Goal: Communication & Community: Answer question/provide support

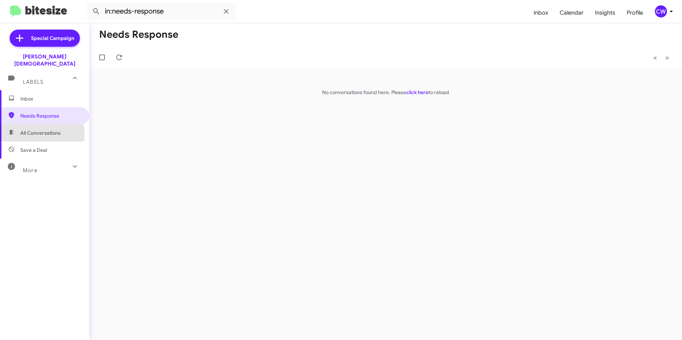
click at [30, 129] on span "All Conversations" at bounding box center [40, 132] width 40 height 7
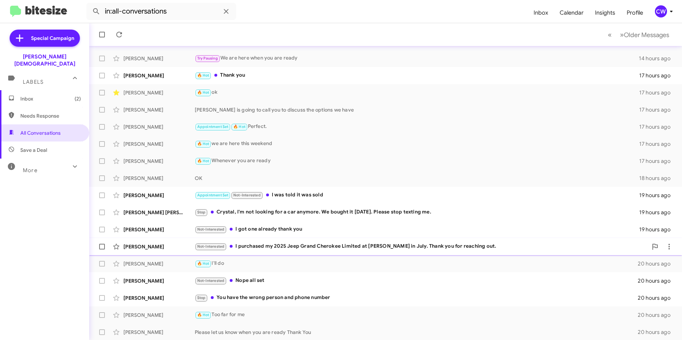
scroll to position [74, 0]
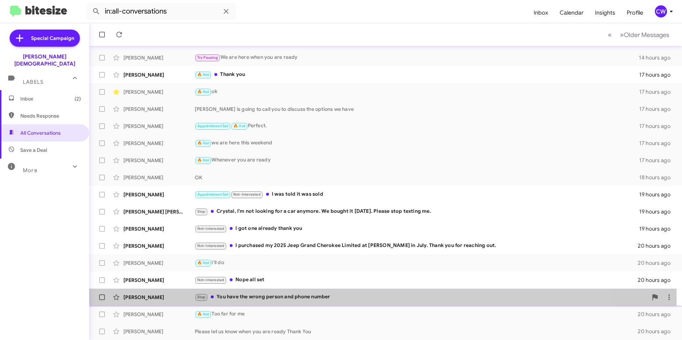
click at [282, 298] on div "Stop You have the wrong person and phone number" at bounding box center [421, 297] width 453 height 8
click at [132, 300] on div "[PERSON_NAME]" at bounding box center [158, 297] width 71 height 7
click at [137, 297] on div "[PERSON_NAME]" at bounding box center [158, 297] width 71 height 7
click at [256, 299] on div "Stop You have the wrong person and phone number" at bounding box center [421, 297] width 453 height 8
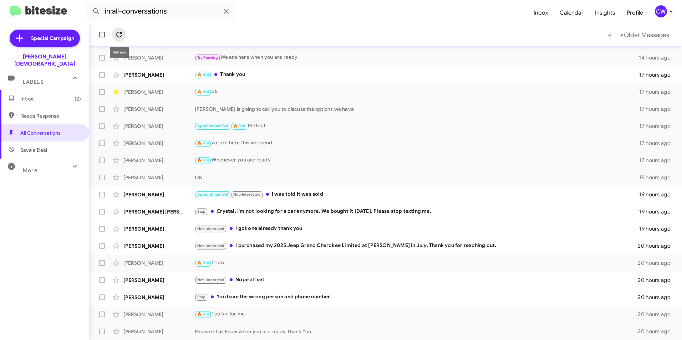
click at [116, 32] on icon at bounding box center [119, 34] width 9 height 9
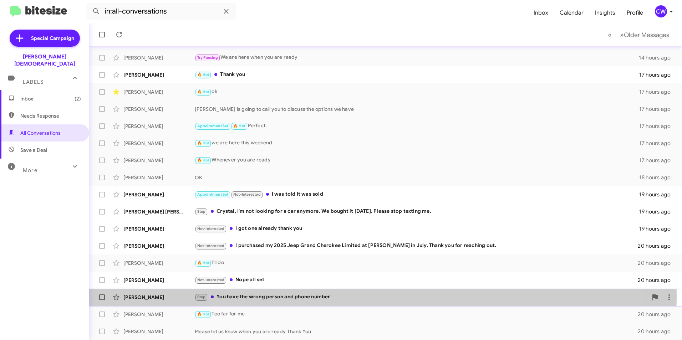
click at [297, 296] on div "Stop You have the wrong person and phone number" at bounding box center [421, 297] width 453 height 8
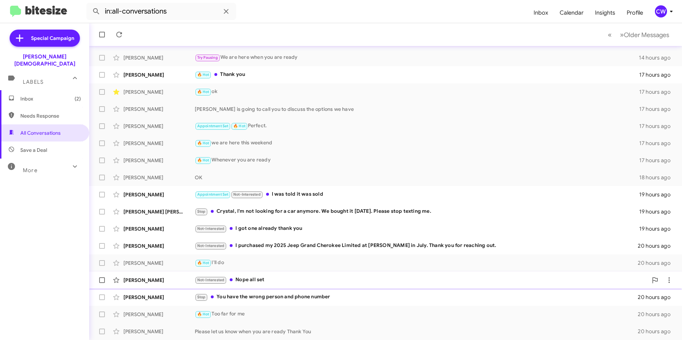
click at [250, 277] on div "Not-Interested Nope all set" at bounding box center [421, 280] width 453 height 8
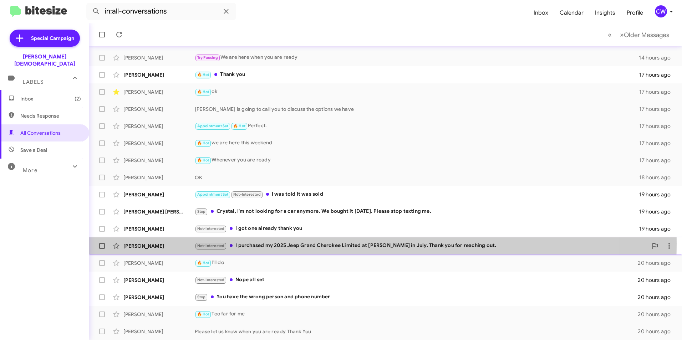
click at [285, 244] on div "Not-Interested I purchased my 2025 Jeep Grand Cherokee Limited at [PERSON_NAME]…" at bounding box center [421, 246] width 453 height 8
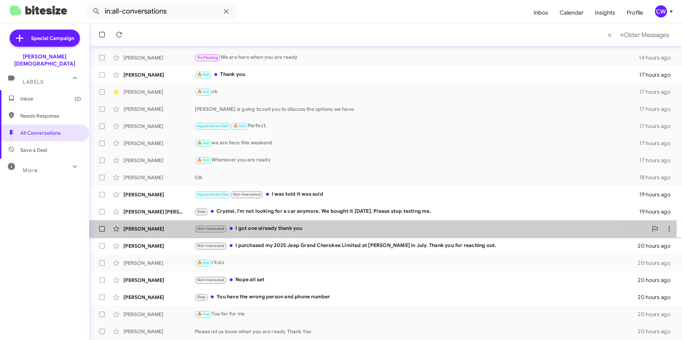
click at [286, 228] on div "Not-Interested I got one already thank you" at bounding box center [421, 229] width 453 height 8
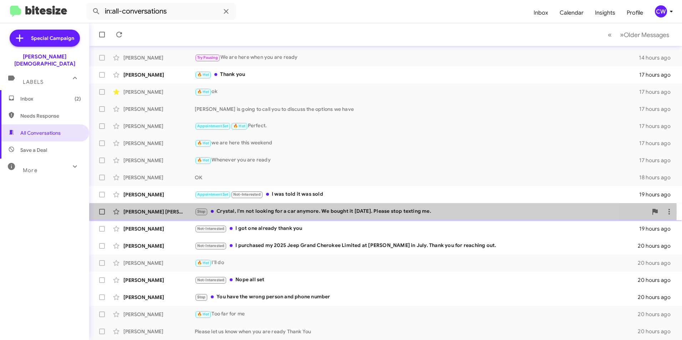
click at [285, 212] on div "Stop Crystal, I'm not looking for a car anymore. We bought it [DATE]. Please st…" at bounding box center [421, 212] width 453 height 8
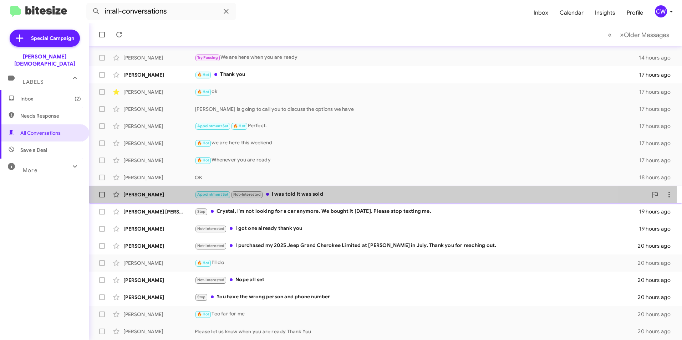
click at [285, 191] on div "Appointment Set Not-Interested I was told it was sold" at bounding box center [421, 194] width 453 height 8
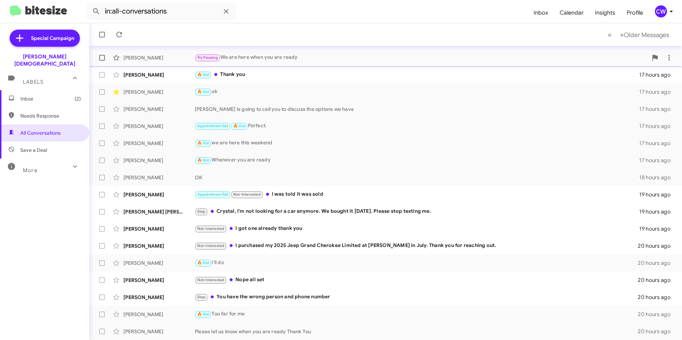
click at [248, 54] on div "Try Pausing We are here when you are ready" at bounding box center [421, 57] width 453 height 8
click at [41, 112] on span "Needs Response" at bounding box center [50, 115] width 61 height 7
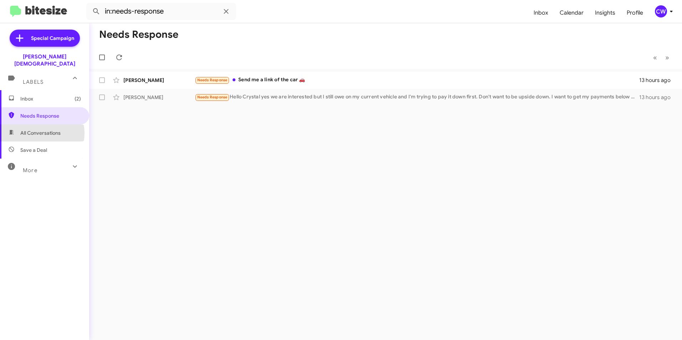
click at [37, 129] on span "All Conversations" at bounding box center [40, 132] width 40 height 7
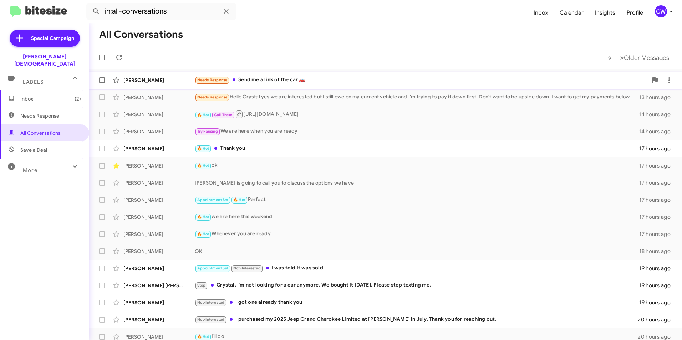
click at [289, 81] on div "Needs Response Send me a link of the car 🚗" at bounding box center [421, 80] width 453 height 8
click at [47, 112] on span "Needs Response" at bounding box center [50, 115] width 61 height 7
type input "in:needs-response"
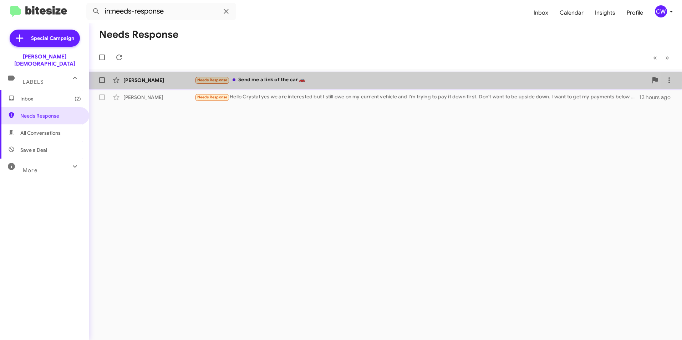
click at [264, 78] on div "Needs Response Send me a link of the car 🚗" at bounding box center [421, 80] width 453 height 8
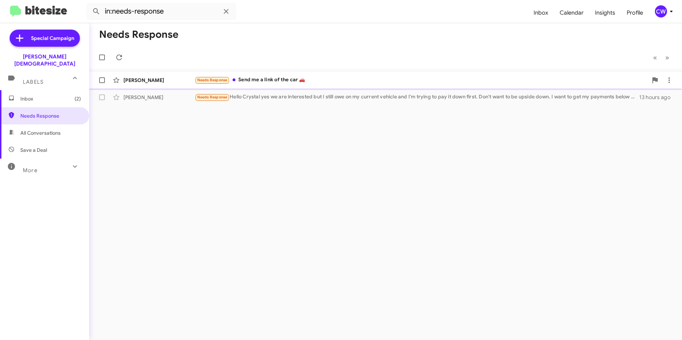
click at [261, 82] on div "Needs Response Send me a link of the car 🚗" at bounding box center [421, 80] width 453 height 8
click at [658, 16] on div "CW" at bounding box center [661, 11] width 12 height 12
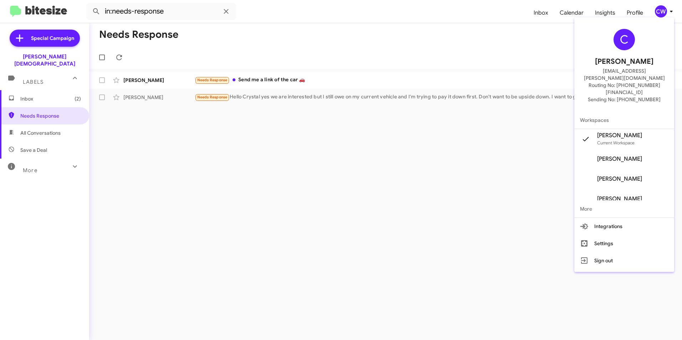
click at [460, 217] on div at bounding box center [341, 170] width 682 height 340
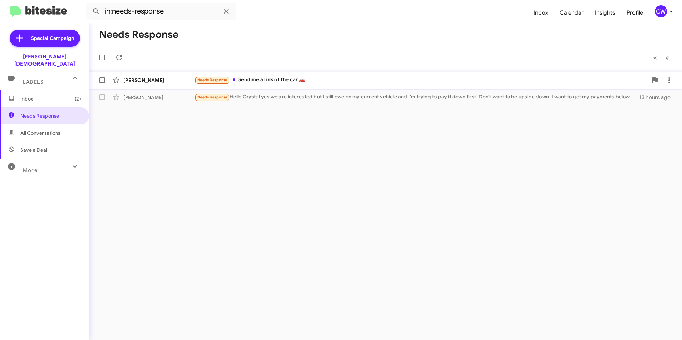
click at [269, 79] on div "Needs Response Send me a link of the car 🚗" at bounding box center [421, 80] width 453 height 8
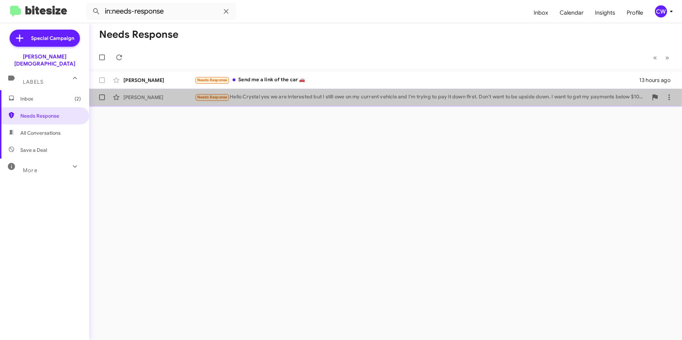
click at [297, 97] on div "Needs Response Hello Crystal yes we are interested but I still owe on my curren…" at bounding box center [421, 97] width 453 height 8
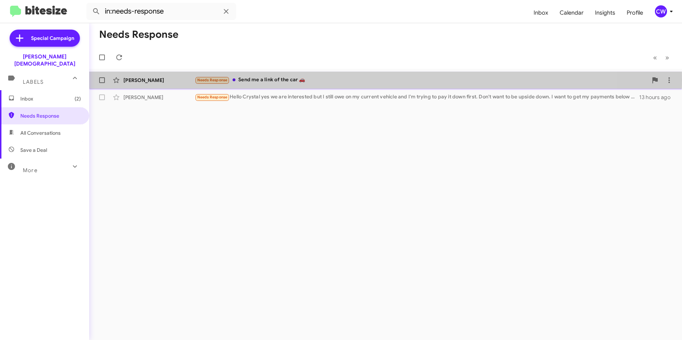
click at [287, 80] on div "Needs Response Send me a link of the car 🚗" at bounding box center [421, 80] width 453 height 8
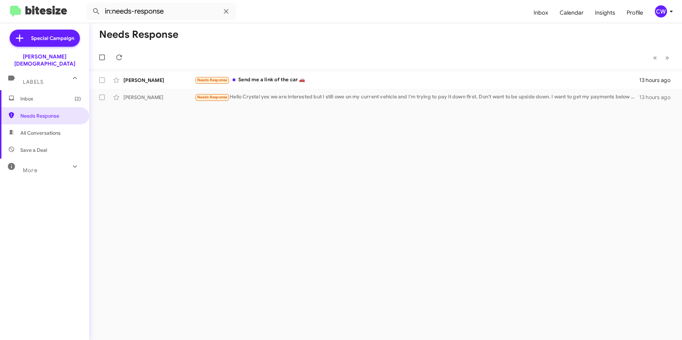
click at [29, 95] on span "Inbox (2)" at bounding box center [50, 98] width 61 height 7
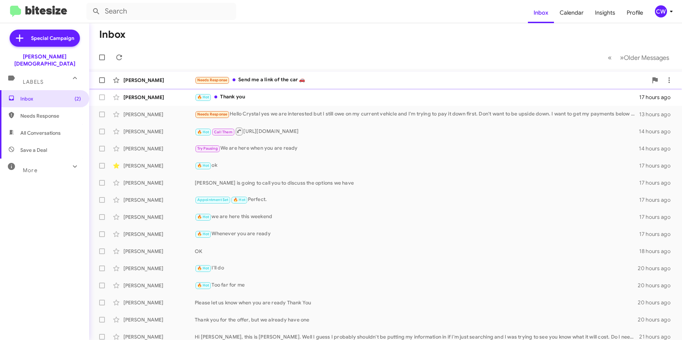
click at [285, 79] on div "Needs Response Send me a link of the car 🚗" at bounding box center [421, 80] width 453 height 8
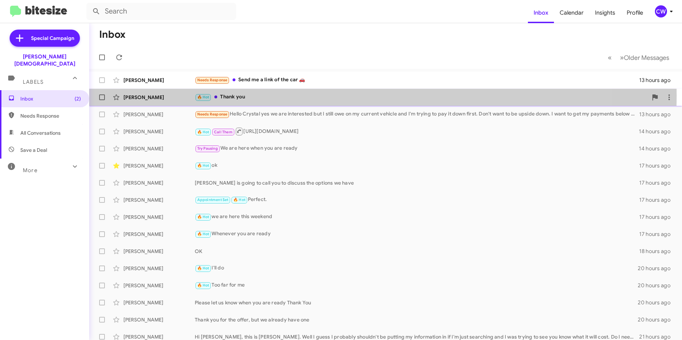
click at [236, 95] on div "🔥 Hot Thank you" at bounding box center [421, 97] width 453 height 8
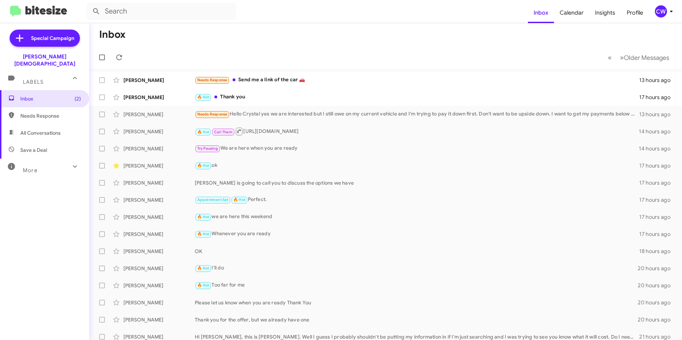
click at [671, 12] on icon at bounding box center [671, 12] width 2 height 2
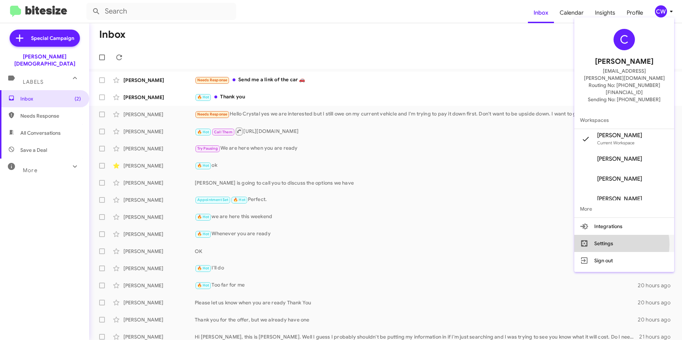
click at [617, 235] on button "Settings" at bounding box center [624, 243] width 100 height 17
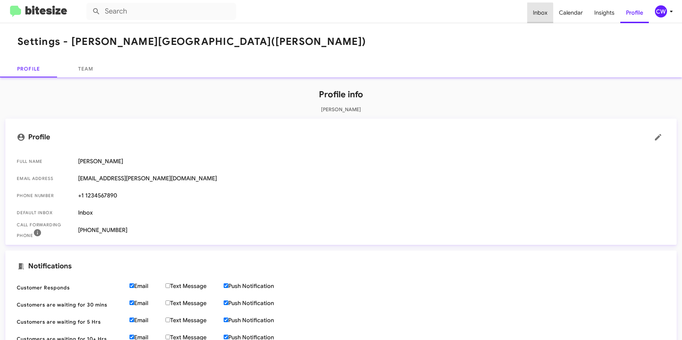
click at [540, 13] on span "Inbox" at bounding box center [540, 12] width 26 height 21
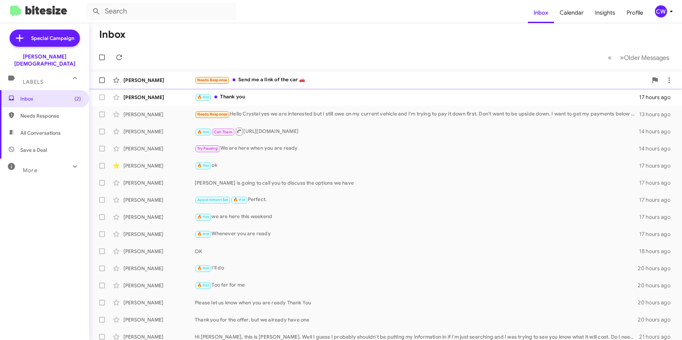
click at [274, 80] on div "Needs Response Send me a link of the car 🚗" at bounding box center [421, 80] width 453 height 8
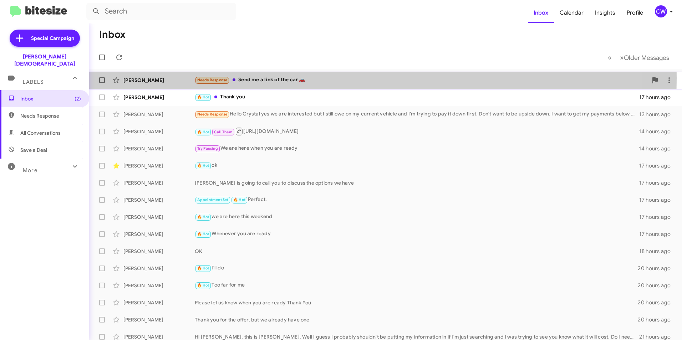
click at [251, 78] on div "Needs Response Send me a link of the car 🚗" at bounding box center [421, 80] width 453 height 8
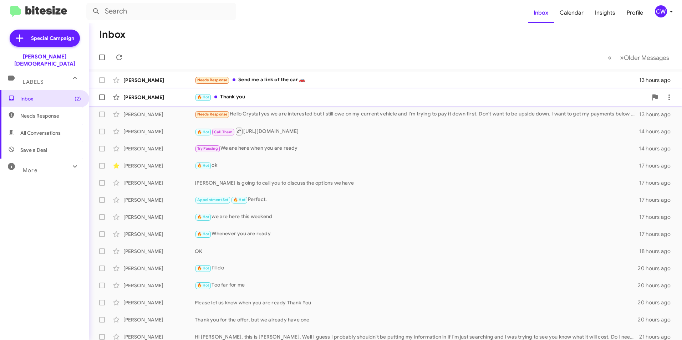
click at [232, 94] on div "🔥 Hot Thank you" at bounding box center [421, 97] width 453 height 8
click at [261, 85] on div "Baltazar Martinez Jr Needs Response Send me a link of the car 🚗 13 hours ago" at bounding box center [385, 80] width 581 height 14
click at [665, 98] on icon at bounding box center [669, 97] width 9 height 9
click at [452, 53] on div at bounding box center [341, 170] width 682 height 340
click at [34, 112] on span "Needs Response" at bounding box center [50, 115] width 61 height 7
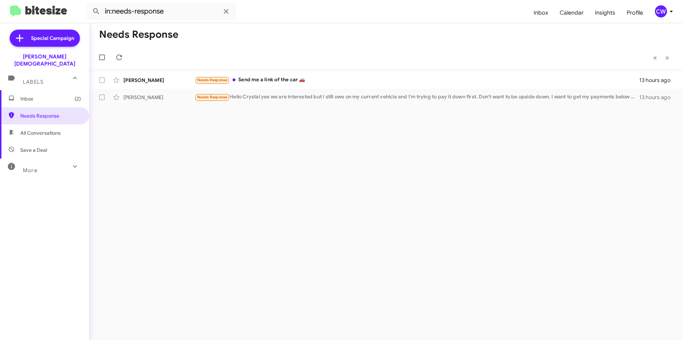
click at [52, 129] on span "All Conversations" at bounding box center [40, 132] width 40 height 7
type input "in:all-conversations"
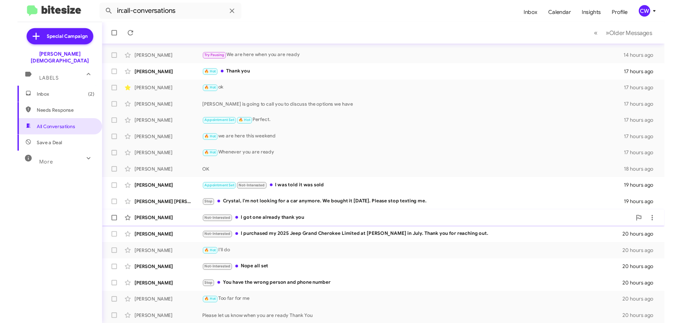
scroll to position [74, 0]
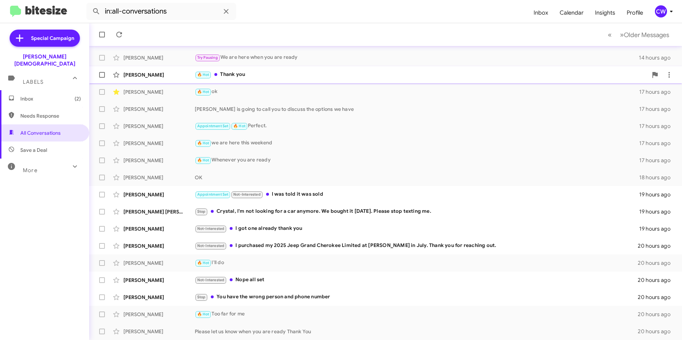
click at [242, 73] on div "🔥 Hot Thank you" at bounding box center [421, 75] width 453 height 8
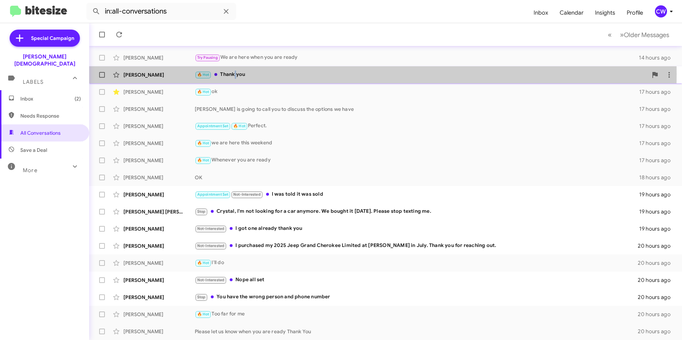
click at [236, 73] on div "🔥 Hot Thank you" at bounding box center [421, 75] width 453 height 8
drag, startPoint x: 236, startPoint y: 73, endPoint x: 255, endPoint y: 72, distance: 19.7
click at [255, 72] on div "🔥 Hot Thank you" at bounding box center [421, 75] width 453 height 8
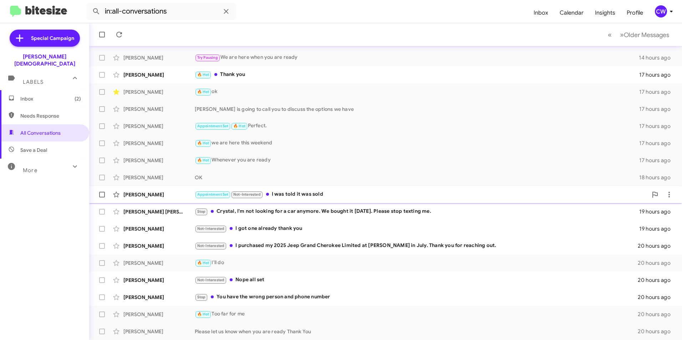
click at [295, 194] on div "Appointment Set Not-Interested I was told it was sold" at bounding box center [421, 194] width 453 height 8
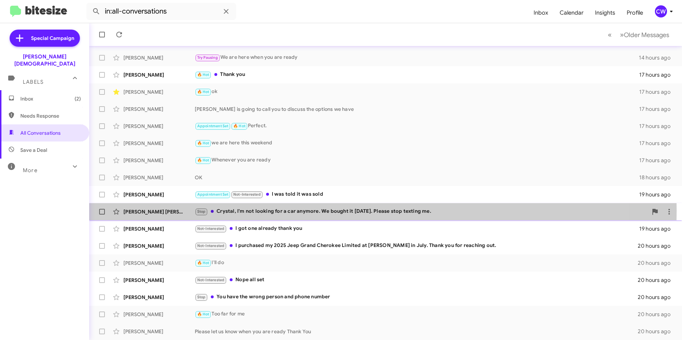
click at [290, 211] on div "Stop Crystal, I'm not looking for a car anymore. We bought it [DATE]. Please st…" at bounding box center [421, 212] width 453 height 8
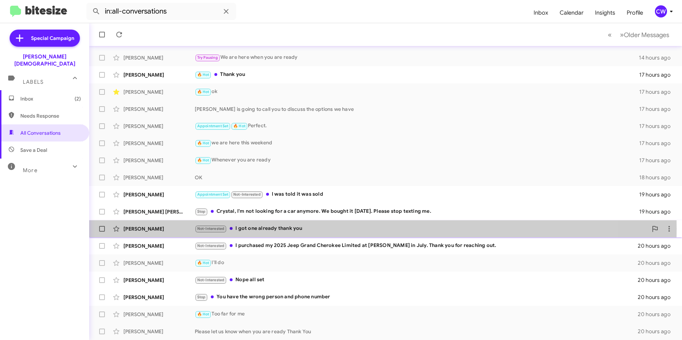
click at [285, 229] on div "Not-Interested I got one already thank you" at bounding box center [421, 229] width 453 height 8
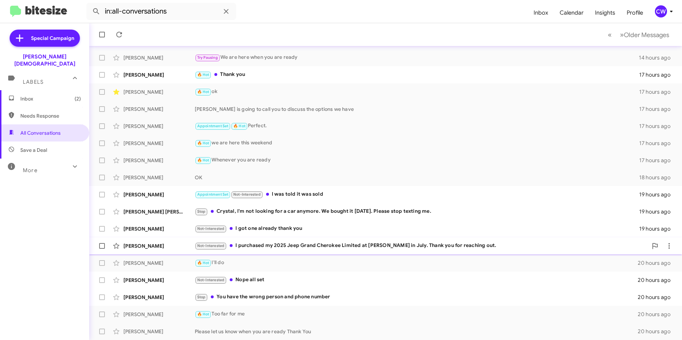
click at [281, 243] on div "Not-Interested I purchased my 2025 Jeep Grand Cherokee Limited at [PERSON_NAME]…" at bounding box center [421, 246] width 453 height 8
click at [230, 74] on div "🔥 Hot Thank you" at bounding box center [421, 75] width 453 height 8
click at [217, 75] on span at bounding box center [215, 74] width 3 height 3
click at [42, 95] on span "Inbox (2)" at bounding box center [50, 98] width 61 height 7
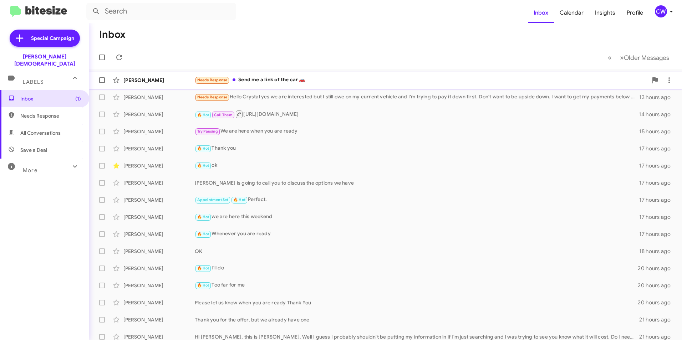
click at [250, 78] on div "Needs Response Send me a link of the car 🚗" at bounding box center [421, 80] width 453 height 8
click at [268, 78] on div "Needs Response Send me a link of the car 🚗" at bounding box center [421, 80] width 453 height 8
click at [273, 97] on div "Needs Response Hello Crystal yes we are interested but I still owe on my curren…" at bounding box center [421, 97] width 453 height 8
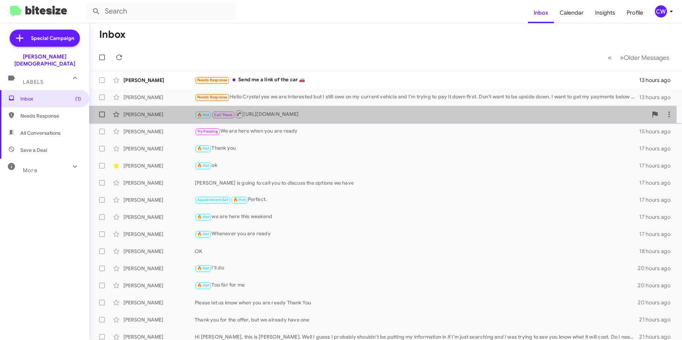
click at [276, 114] on div "🔥 Hot Call Them [URL][DOMAIN_NAME]" at bounding box center [421, 114] width 453 height 9
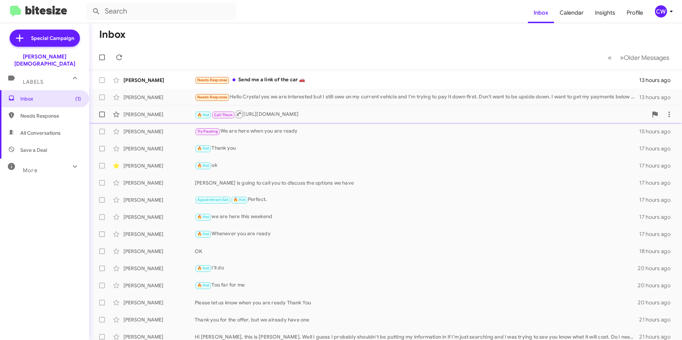
click at [276, 114] on div "🔥 Hot Call Them [URL][DOMAIN_NAME]" at bounding box center [421, 114] width 453 height 9
drag, startPoint x: 271, startPoint y: 80, endPoint x: 262, endPoint y: 60, distance: 22.5
click at [262, 60] on mat-toolbar-row "« Previous » Next Older Messages" at bounding box center [385, 57] width 593 height 23
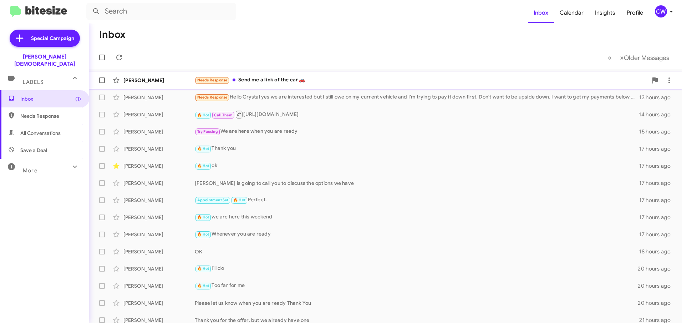
click at [286, 78] on div "Needs Response Send me a link of the car 🚗" at bounding box center [421, 80] width 453 height 8
click at [282, 94] on div "Needs Response Hello Crystal yes we are interested but I still owe on my curren…" at bounding box center [421, 97] width 453 height 8
click at [292, 113] on div "🔥 Hot Call Them [URL][DOMAIN_NAME]" at bounding box center [421, 114] width 453 height 9
click at [273, 130] on div "Try Pausing We are here when you are ready" at bounding box center [421, 131] width 453 height 8
click at [665, 78] on icon at bounding box center [669, 80] width 9 height 9
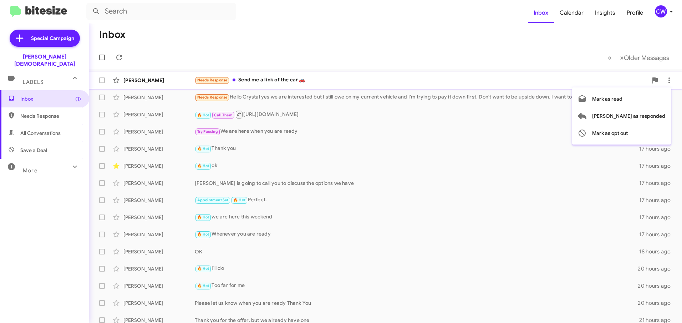
click at [480, 107] on div at bounding box center [341, 161] width 682 height 323
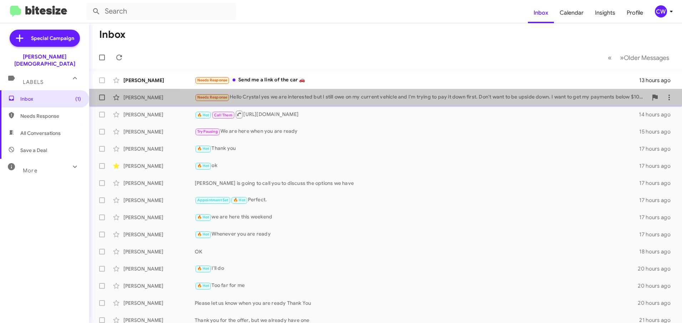
click at [477, 104] on div "Arleaver Patton Needs Response Hello Crystal yes we are interested but I still …" at bounding box center [385, 97] width 581 height 14
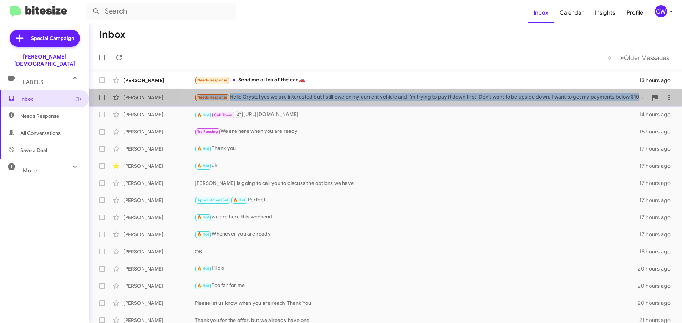
click at [477, 104] on div "Arleaver Patton Needs Response Hello Crystal yes we are interested but I still …" at bounding box center [385, 97] width 581 height 14
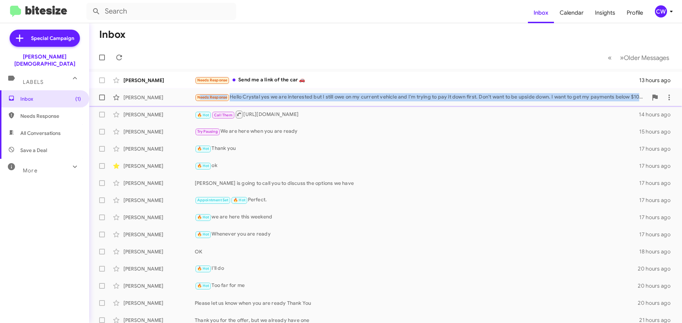
drag, startPoint x: 477, startPoint y: 104, endPoint x: 465, endPoint y: 103, distance: 12.8
click at [465, 103] on div "Arleaver Patton Needs Response Hello Crystal yes we are interested but I still …" at bounding box center [385, 97] width 581 height 14
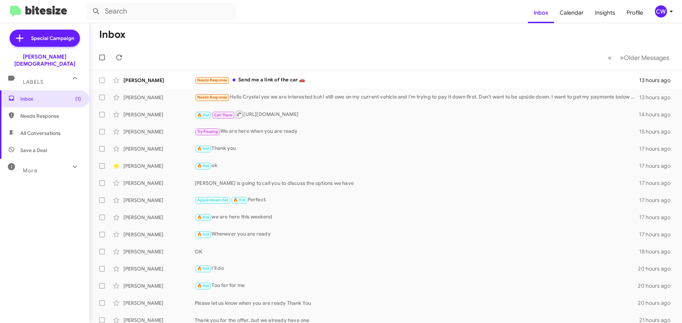
click at [295, 45] on mat-toolbar-row "Inbox" at bounding box center [385, 34] width 593 height 23
click at [119, 57] on icon at bounding box center [119, 57] width 9 height 9
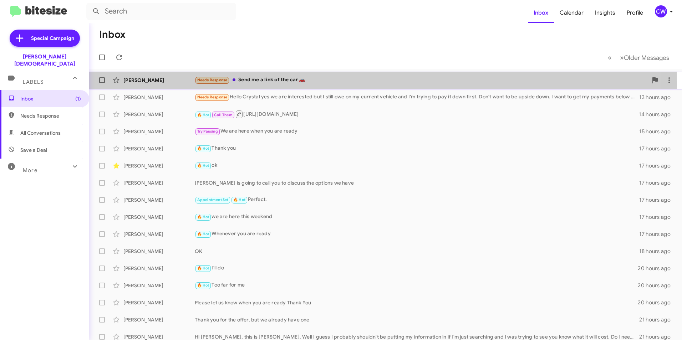
click at [261, 84] on div "Needs Response Send me a link of the car 🚗" at bounding box center [421, 80] width 453 height 8
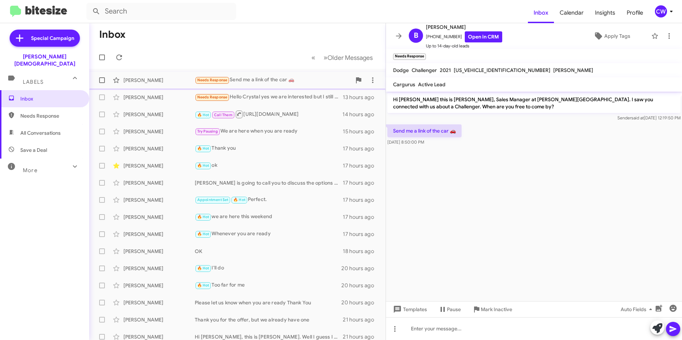
click at [267, 83] on div "Needs Response Send me a link of the car 🚗" at bounding box center [273, 80] width 157 height 8
click at [244, 77] on div "Needs Response Send me a link of the car 🚗" at bounding box center [273, 80] width 157 height 8
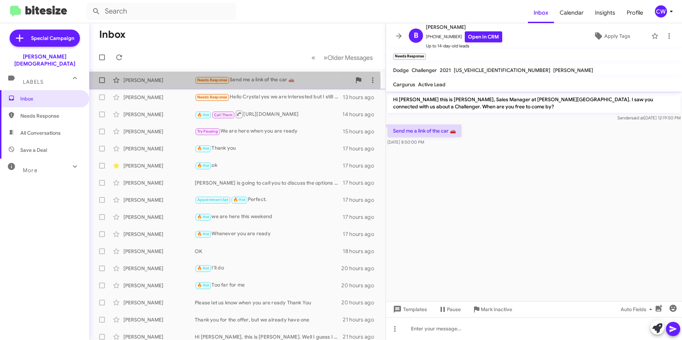
click at [224, 83] on small "Needs Response" at bounding box center [212, 80] width 34 height 7
click at [246, 78] on div "Needs Response Send me a link of the car 🚗" at bounding box center [273, 80] width 157 height 8
click at [159, 77] on div "[PERSON_NAME]" at bounding box center [158, 80] width 71 height 7
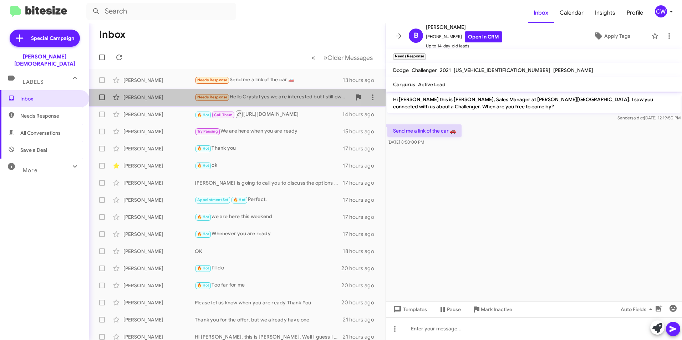
click at [264, 95] on div "Needs Response Hello Crystal yes we are interested but I still owe on my curren…" at bounding box center [273, 97] width 157 height 8
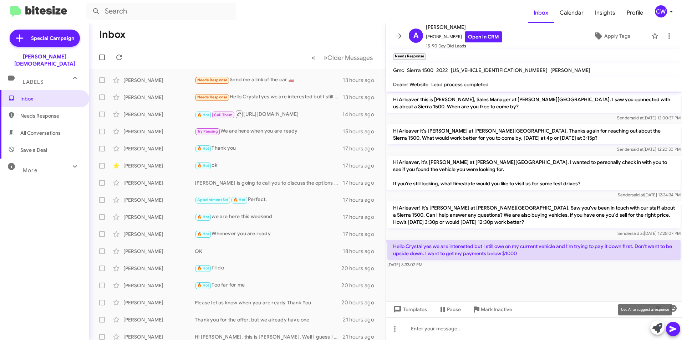
click at [654, 329] on icon at bounding box center [657, 328] width 10 height 10
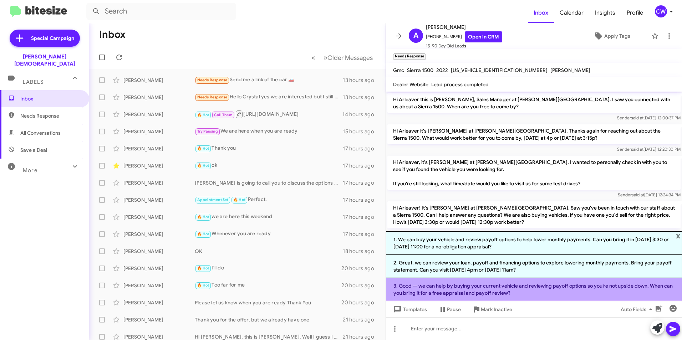
click at [587, 285] on li "3. Good — we can help by buying your current vehicle and reviewing payoff optio…" at bounding box center [534, 289] width 296 height 23
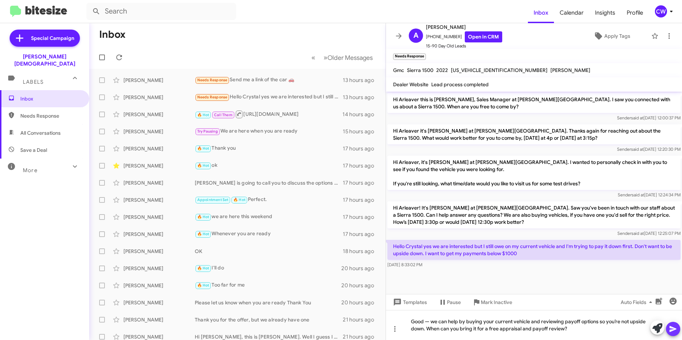
click at [669, 330] on icon at bounding box center [673, 329] width 9 height 9
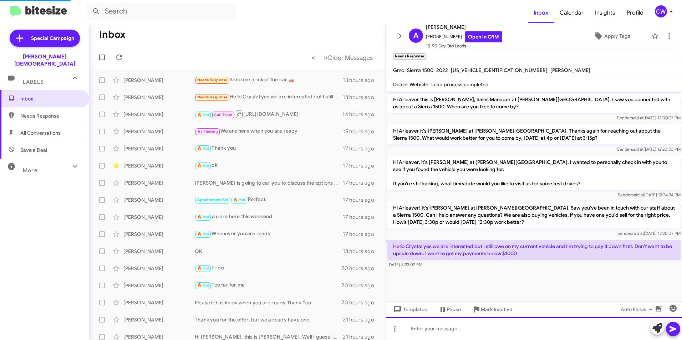
scroll to position [11, 0]
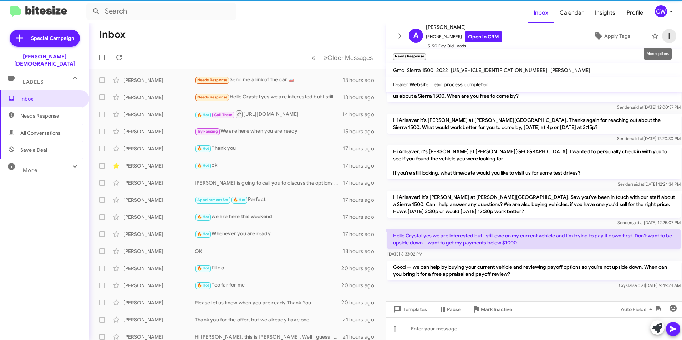
click at [668, 39] on icon at bounding box center [668, 36] width 1 height 6
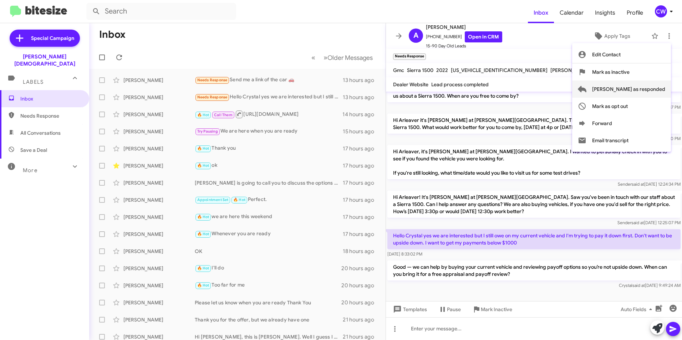
click at [660, 89] on span "[PERSON_NAME] as responded" at bounding box center [628, 89] width 73 height 17
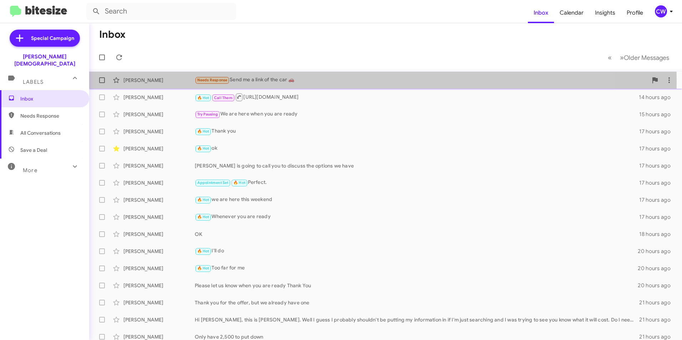
click at [238, 81] on div "Needs Response Send me a link of the car 🚗" at bounding box center [421, 80] width 453 height 8
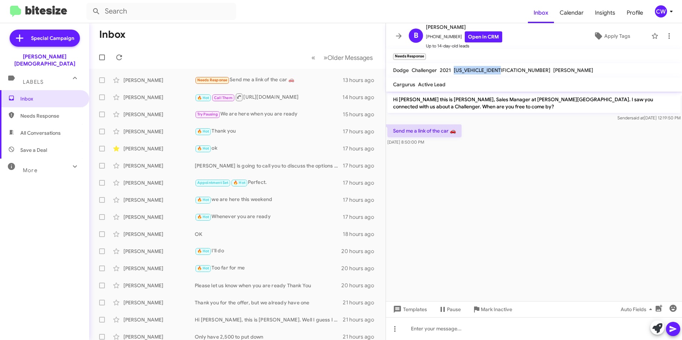
drag, startPoint x: 504, startPoint y: 70, endPoint x: 454, endPoint y: 71, distance: 50.6
click at [454, 71] on span "[US_VEHICLE_IDENTIFICATION_NUMBER]" at bounding box center [502, 70] width 97 height 6
drag, startPoint x: 454, startPoint y: 71, endPoint x: 463, endPoint y: 72, distance: 9.7
copy span "[US_VEHICLE_IDENTIFICATION_NUMBER]"
click at [507, 329] on div at bounding box center [534, 328] width 296 height 23
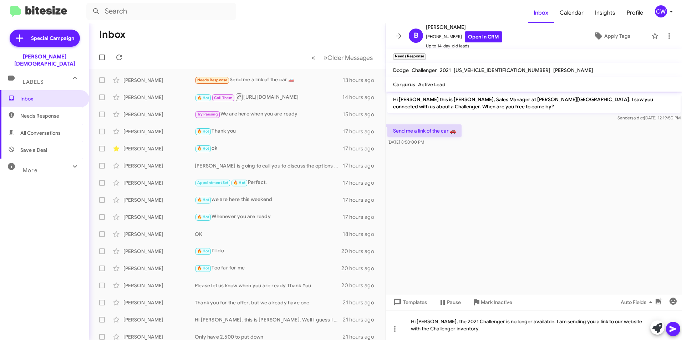
click at [670, 330] on icon at bounding box center [672, 329] width 7 height 6
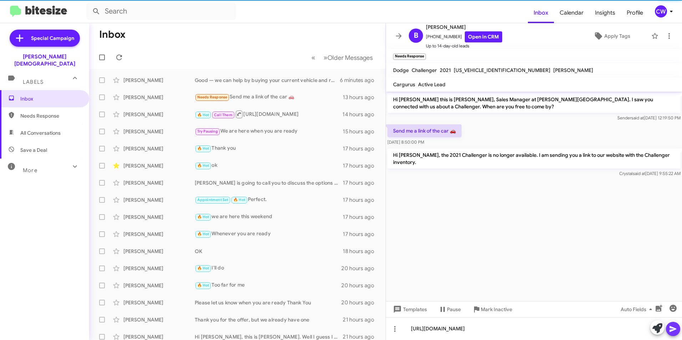
click at [669, 330] on icon at bounding box center [673, 329] width 9 height 9
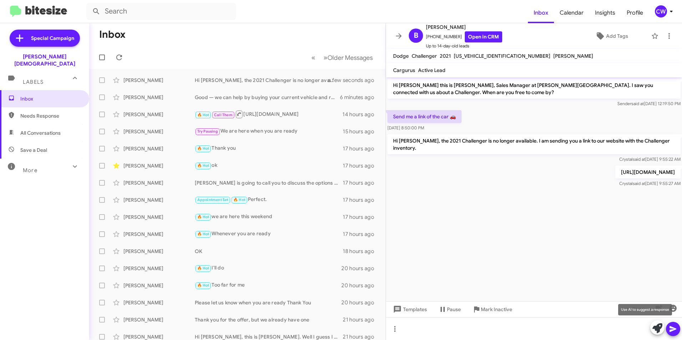
click at [658, 332] on icon at bounding box center [657, 328] width 10 height 10
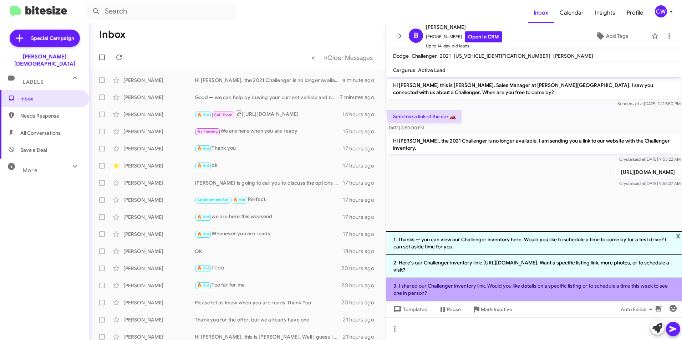
click at [515, 293] on li "3. I shared our Challenger inventory link. Would you like details on a specific…" at bounding box center [534, 289] width 296 height 23
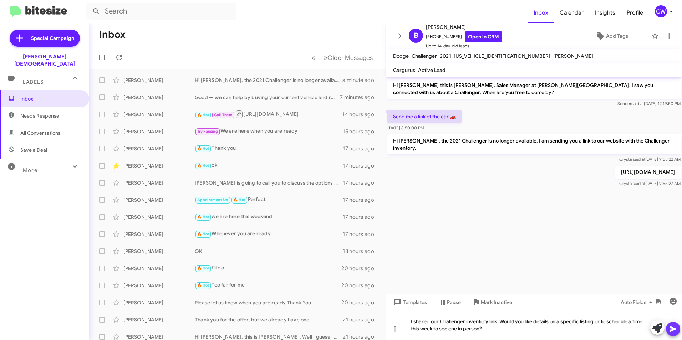
click at [676, 331] on icon at bounding box center [673, 329] width 9 height 9
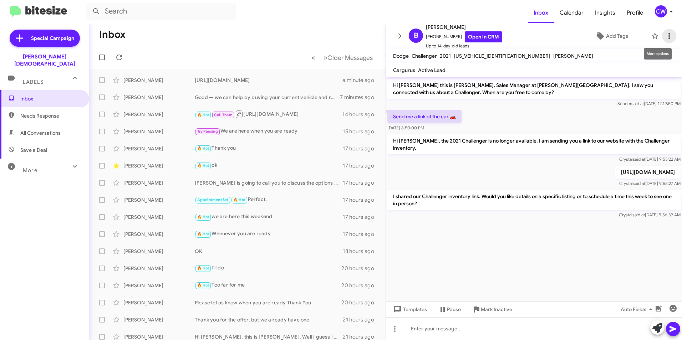
click at [665, 36] on icon at bounding box center [669, 36] width 9 height 9
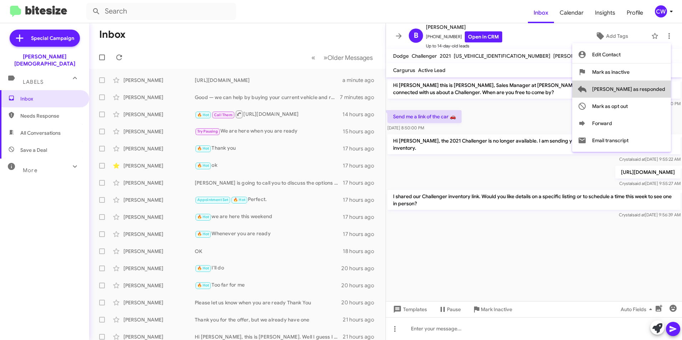
click at [655, 93] on span "[PERSON_NAME] as responded" at bounding box center [628, 89] width 73 height 17
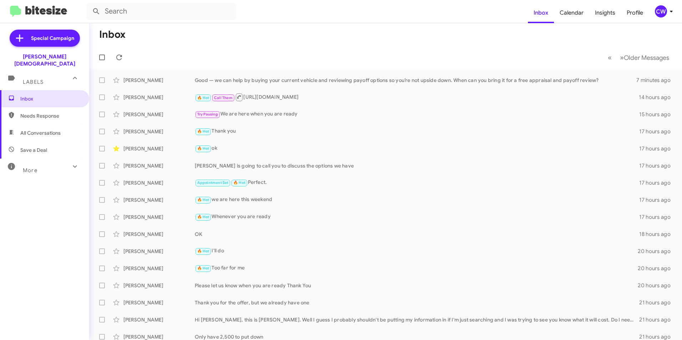
click at [50, 129] on span "All Conversations" at bounding box center [40, 132] width 40 height 7
type input "in:all-conversations"
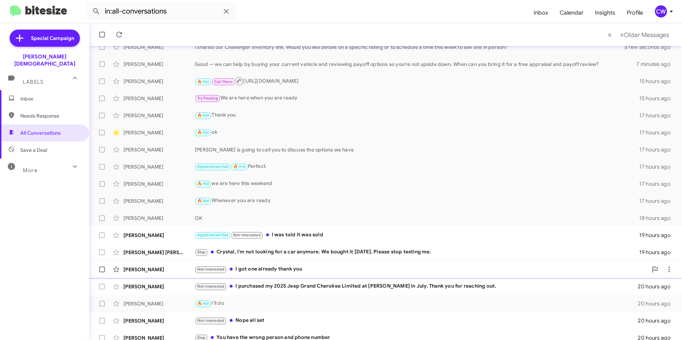
scroll to position [74, 0]
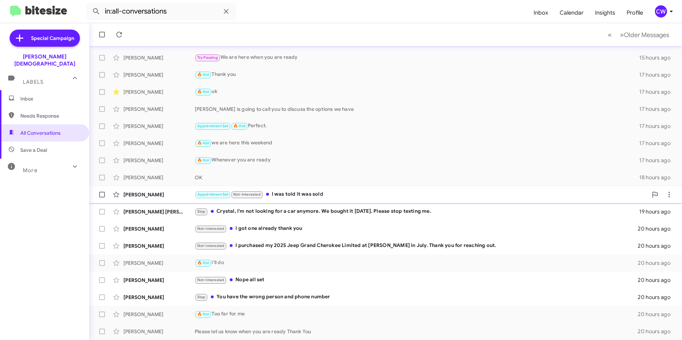
click at [288, 196] on div "Appointment Set Not-Interested I was told it was sold" at bounding box center [421, 194] width 453 height 8
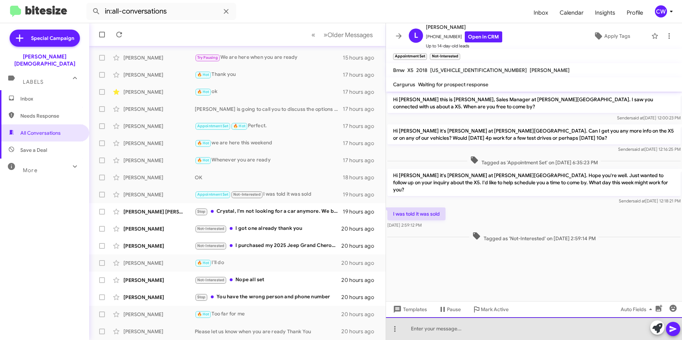
click at [483, 329] on div at bounding box center [534, 328] width 296 height 23
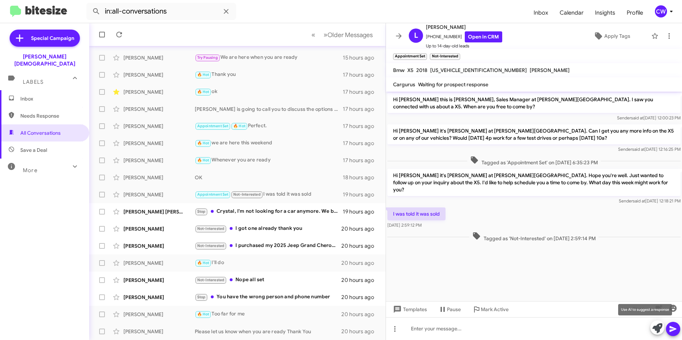
click at [658, 330] on icon at bounding box center [657, 328] width 10 height 10
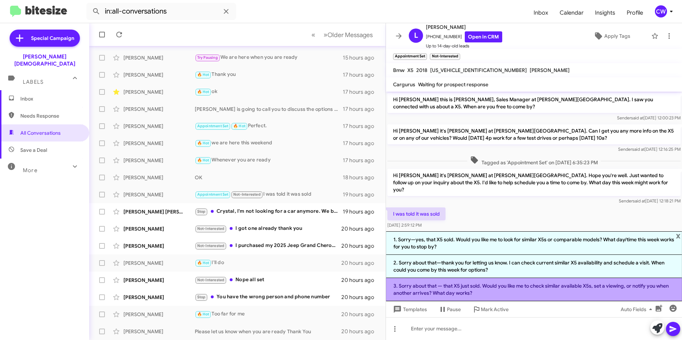
click at [487, 290] on li "3. Sorry about that — that X5 just sold. Would you like me to check similar ava…" at bounding box center [534, 289] width 296 height 23
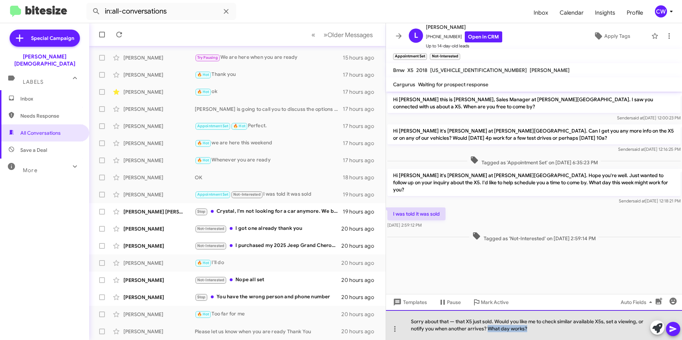
drag, startPoint x: 527, startPoint y: 327, endPoint x: 488, endPoint y: 331, distance: 39.4
click at [488, 331] on div "Sorry about that — that X5 just sold. Would you like me to check similar availa…" at bounding box center [534, 325] width 296 height 30
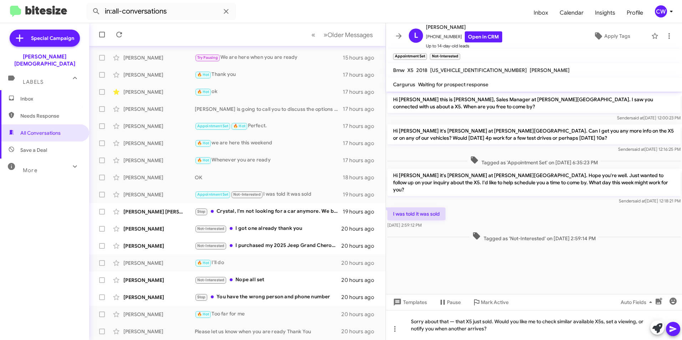
click at [670, 327] on icon at bounding box center [672, 329] width 7 height 6
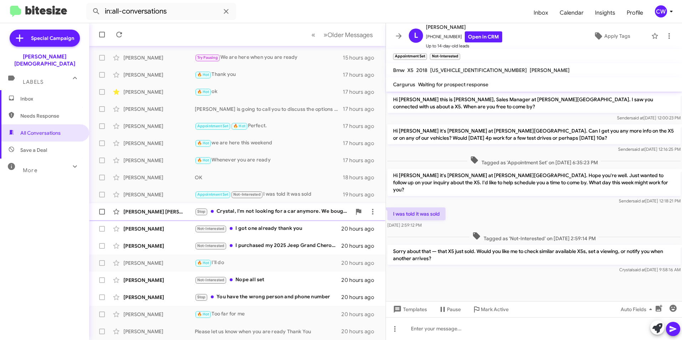
click at [244, 213] on div "Stop Crystal, I'm not looking for a car anymore. We bought it [DATE]. Please st…" at bounding box center [273, 212] width 157 height 8
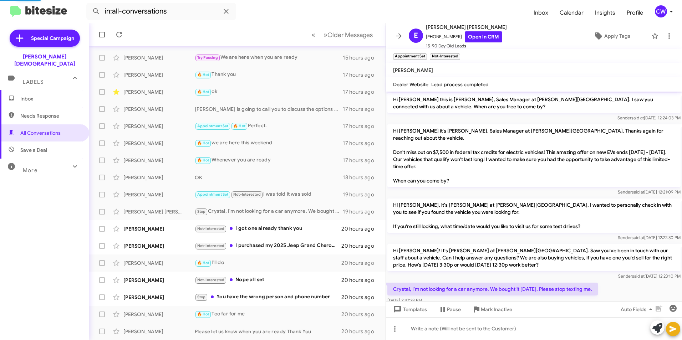
scroll to position [6, 0]
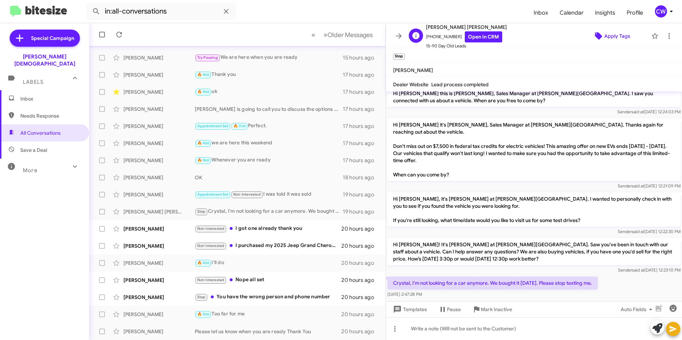
click at [604, 35] on span "Apply Tags" at bounding box center [617, 36] width 26 height 13
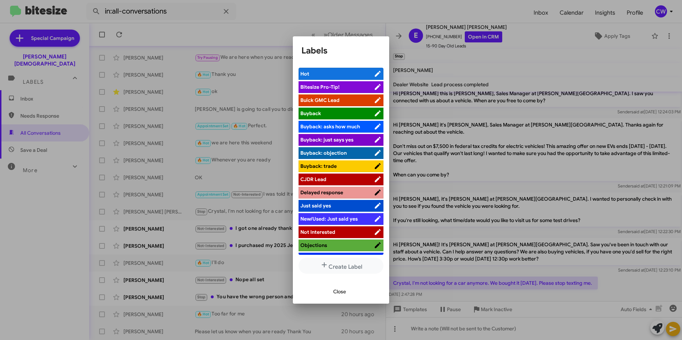
click at [351, 231] on span "Not Interested" at bounding box center [336, 232] width 73 height 7
click at [340, 292] on span "Close" at bounding box center [339, 291] width 13 height 13
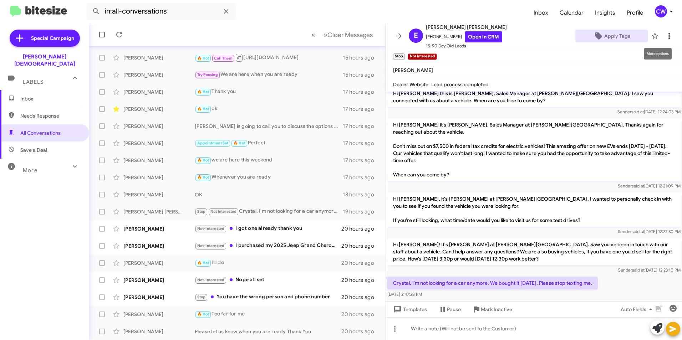
click at [665, 35] on icon at bounding box center [669, 36] width 9 height 9
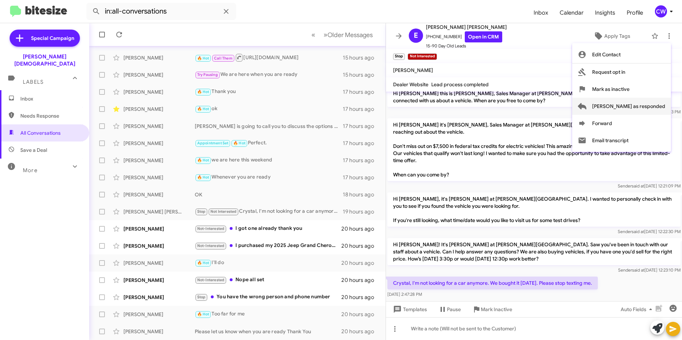
click at [645, 108] on span "[PERSON_NAME] as responded" at bounding box center [628, 106] width 73 height 17
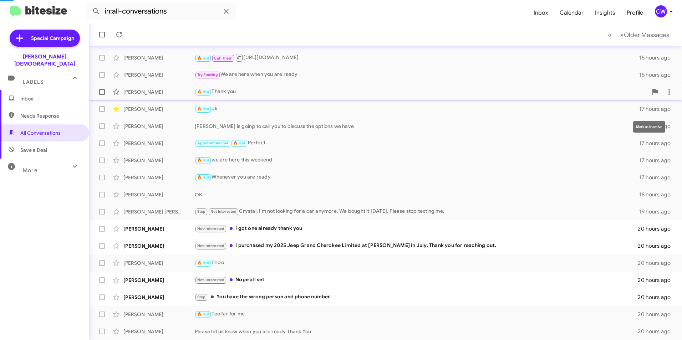
scroll to position [57, 0]
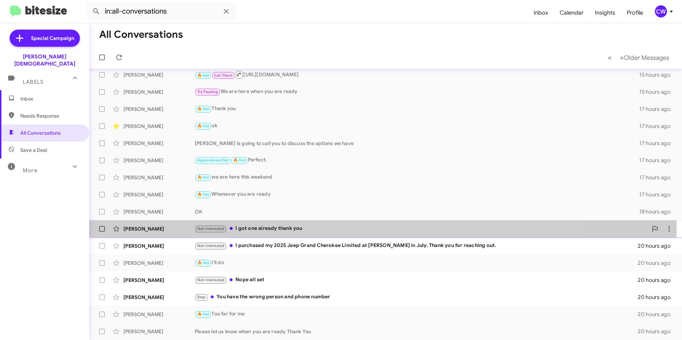
click at [269, 228] on div "Not-Interested I got one already thank you" at bounding box center [421, 229] width 453 height 8
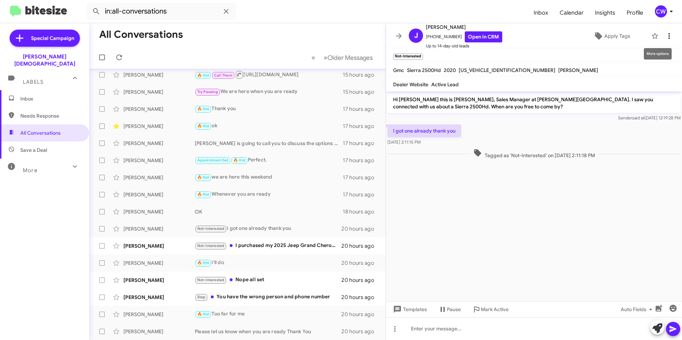
click at [668, 38] on icon at bounding box center [668, 36] width 1 height 6
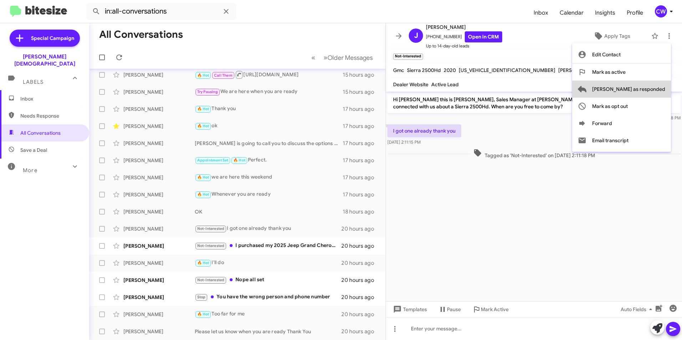
click at [656, 87] on span "[PERSON_NAME] as responded" at bounding box center [628, 89] width 73 height 17
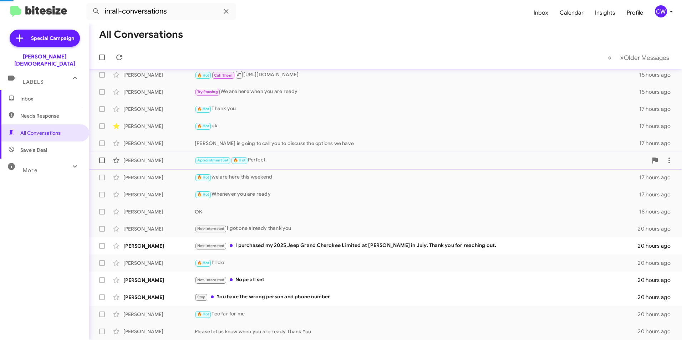
scroll to position [40, 0]
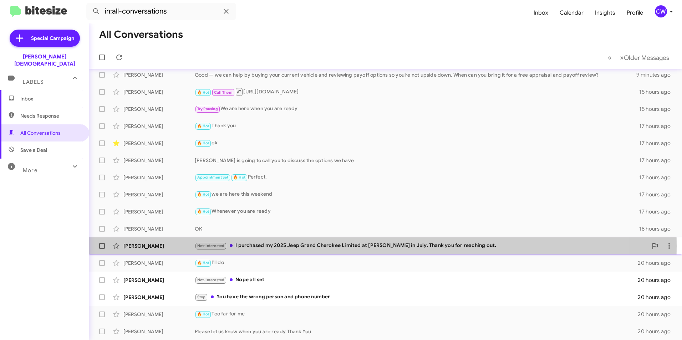
click at [290, 246] on div "Not-Interested I purchased my 2025 Jeep Grand Cherokee Limited at [PERSON_NAME]…" at bounding box center [421, 246] width 453 height 8
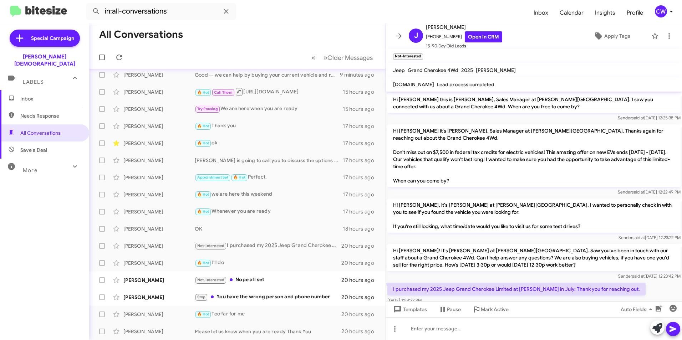
scroll to position [28, 0]
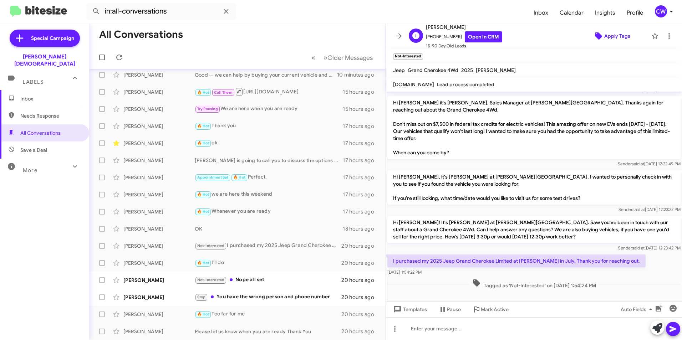
click at [597, 38] on icon at bounding box center [598, 36] width 9 height 9
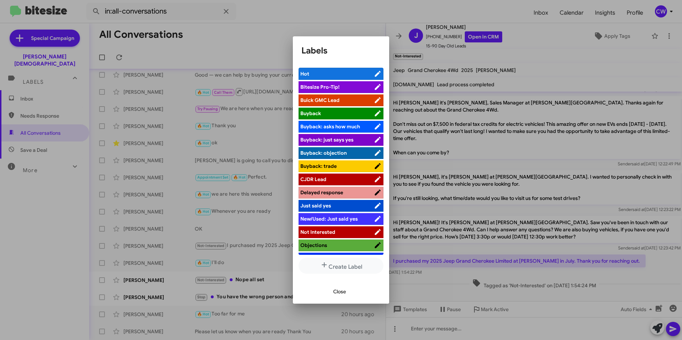
click at [335, 231] on span "Not Interested" at bounding box center [336, 232] width 73 height 7
click at [341, 292] on span "Close" at bounding box center [339, 291] width 13 height 13
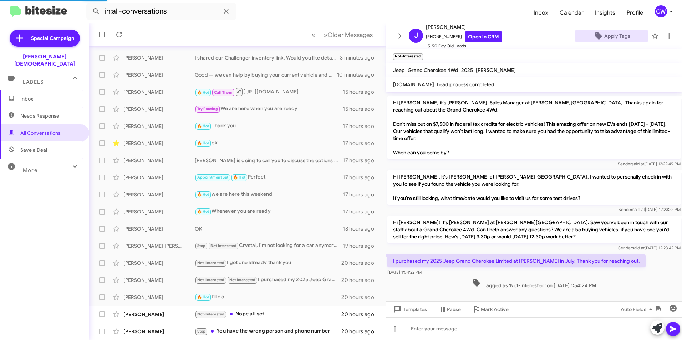
scroll to position [74, 0]
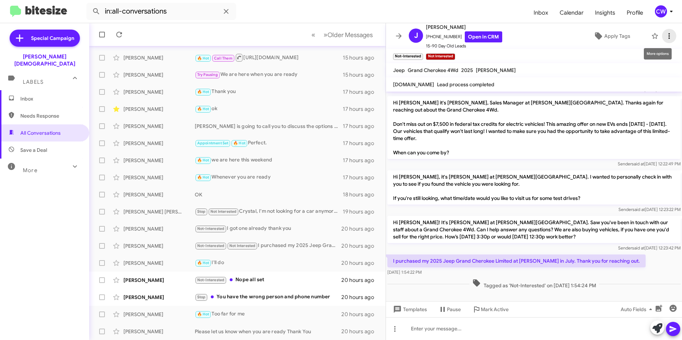
click at [668, 38] on icon at bounding box center [668, 36] width 1 height 6
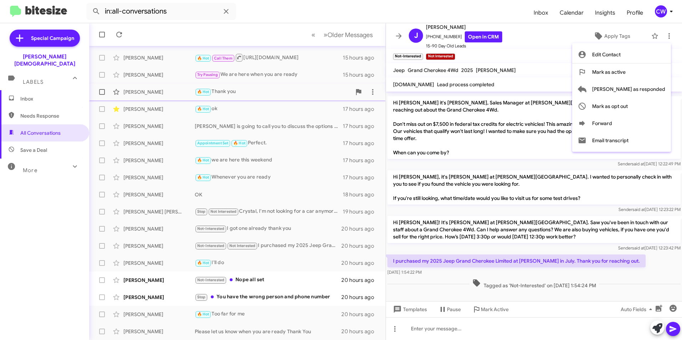
click at [660, 89] on span "[PERSON_NAME] as responded" at bounding box center [628, 89] width 73 height 17
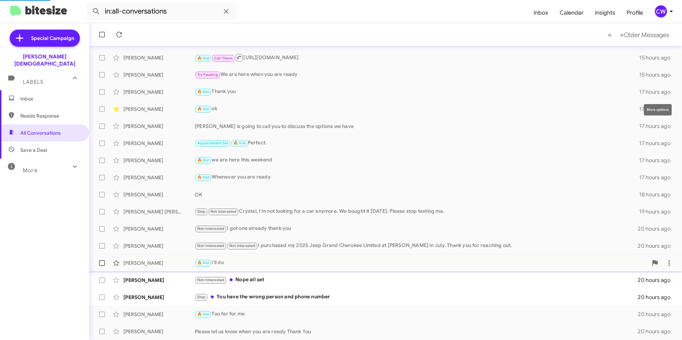
scroll to position [57, 0]
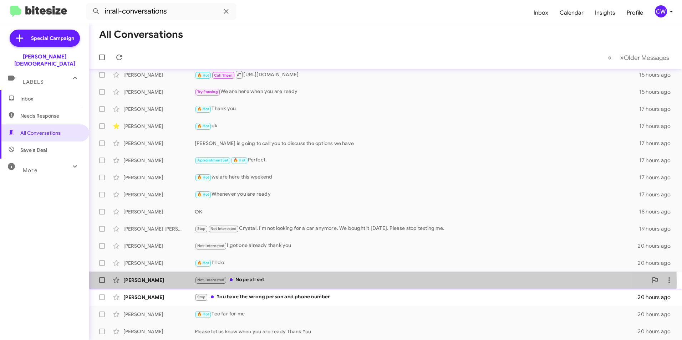
click at [246, 282] on div "Not-Interested Nope all set" at bounding box center [421, 280] width 453 height 8
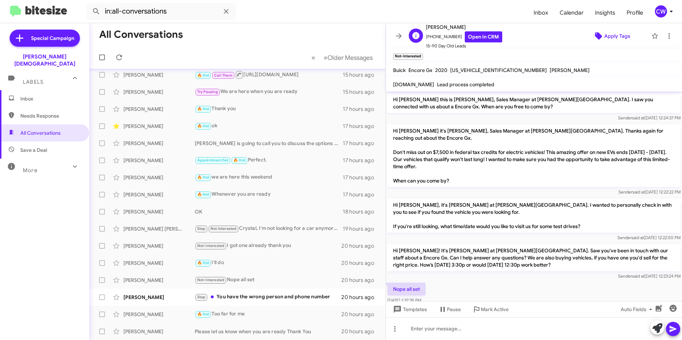
click at [604, 36] on span "Apply Tags" at bounding box center [617, 36] width 26 height 13
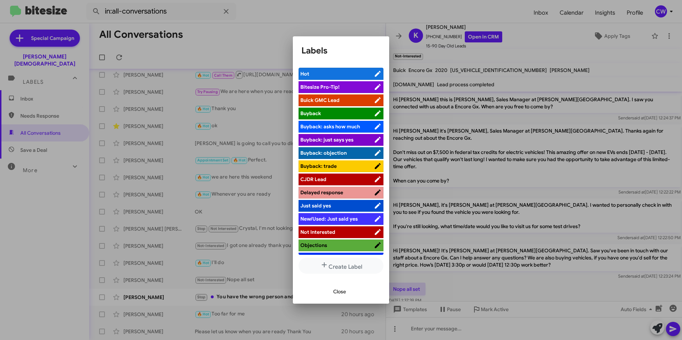
click at [344, 231] on span "Not Interested" at bounding box center [336, 232] width 73 height 7
click at [343, 292] on span "Close" at bounding box center [339, 291] width 13 height 13
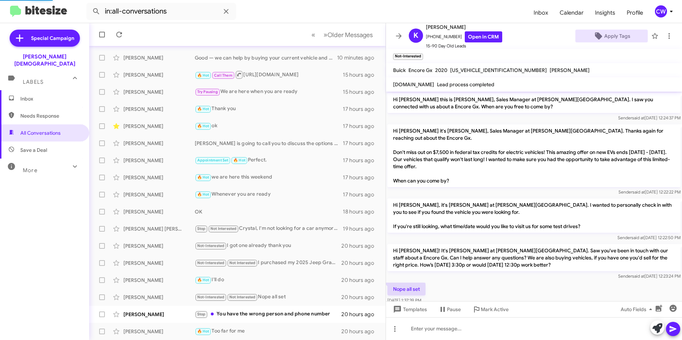
scroll to position [74, 0]
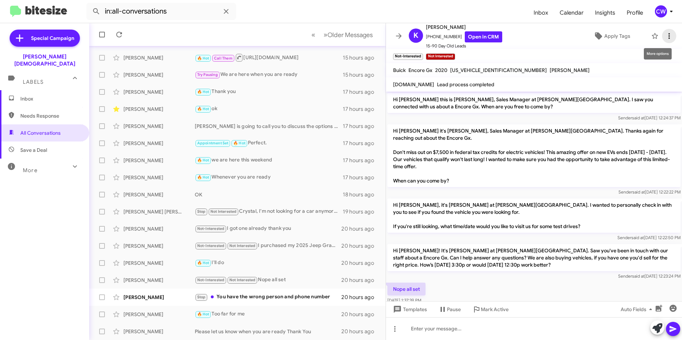
click at [665, 38] on icon at bounding box center [669, 36] width 9 height 9
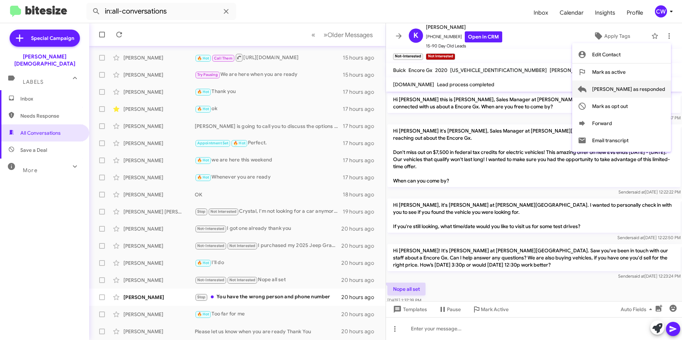
click at [648, 89] on span "[PERSON_NAME] as responded" at bounding box center [628, 89] width 73 height 17
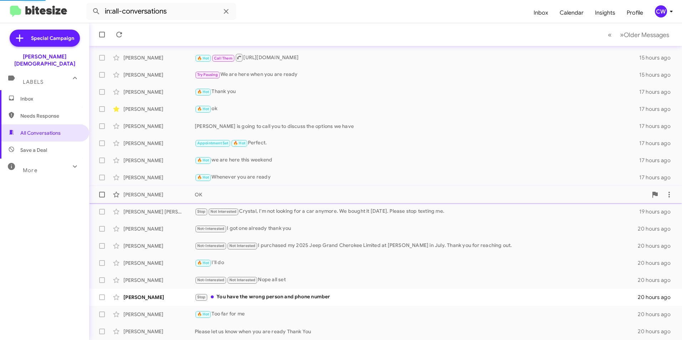
scroll to position [57, 0]
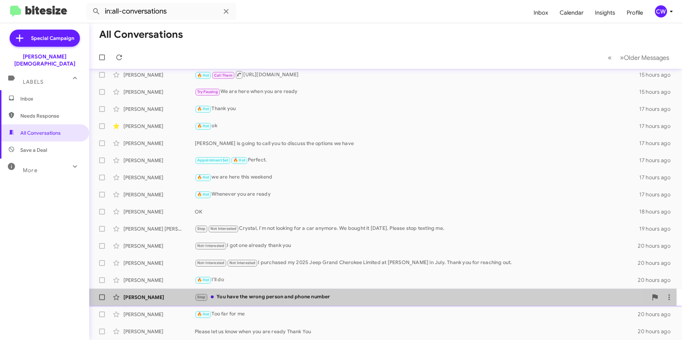
click at [252, 298] on div "Stop You have the wrong person and phone number" at bounding box center [421, 297] width 453 height 8
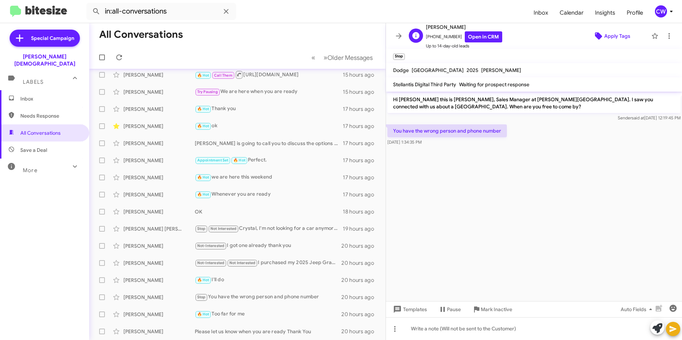
click at [622, 38] on span "Apply Tags" at bounding box center [617, 36] width 26 height 13
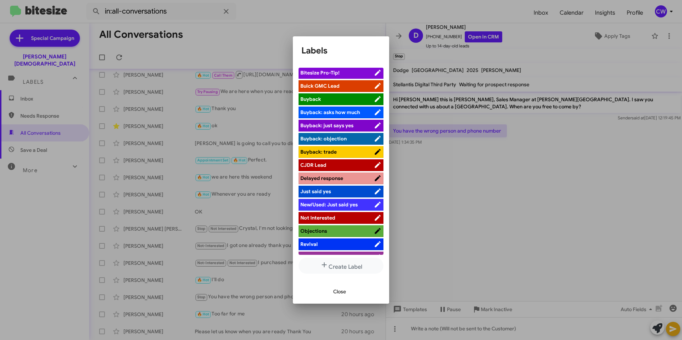
scroll to position [24, 0]
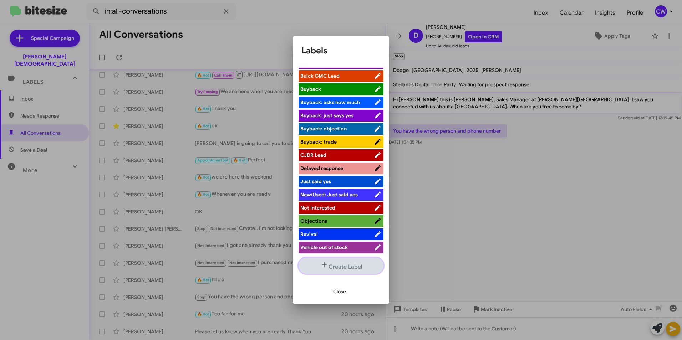
click at [358, 270] on button "Create Label" at bounding box center [340, 266] width 85 height 16
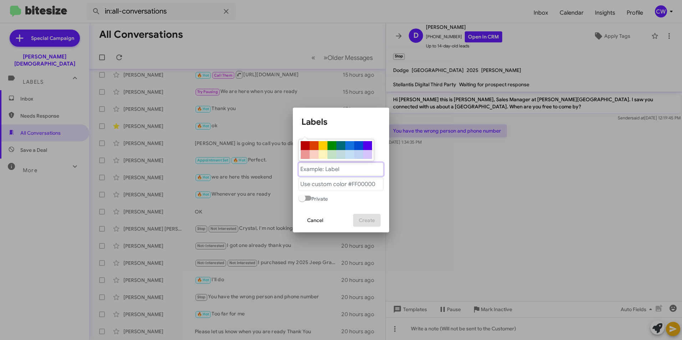
click at [339, 168] on "text" at bounding box center [340, 170] width 85 height 14
click at [443, 166] on div at bounding box center [341, 170] width 682 height 340
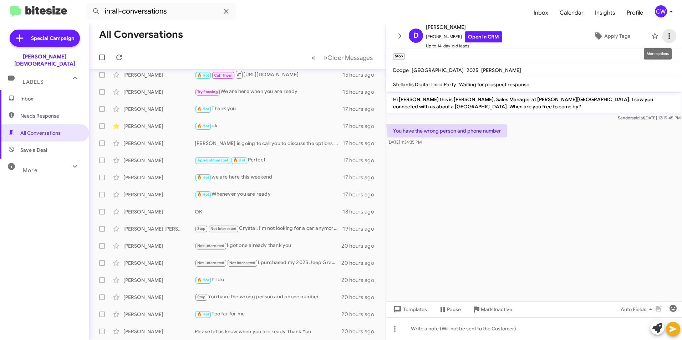
click at [668, 36] on icon at bounding box center [668, 36] width 1 height 6
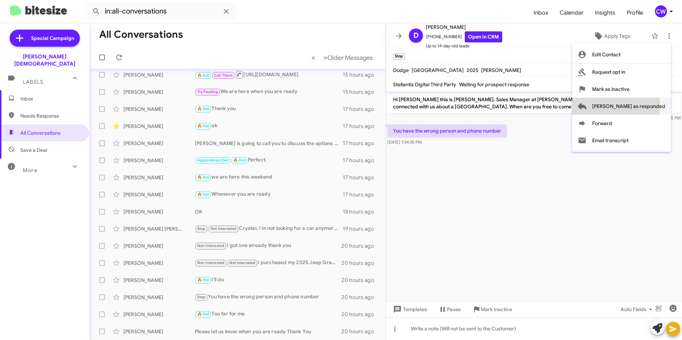
click at [644, 106] on span "[PERSON_NAME] as responded" at bounding box center [628, 106] width 73 height 17
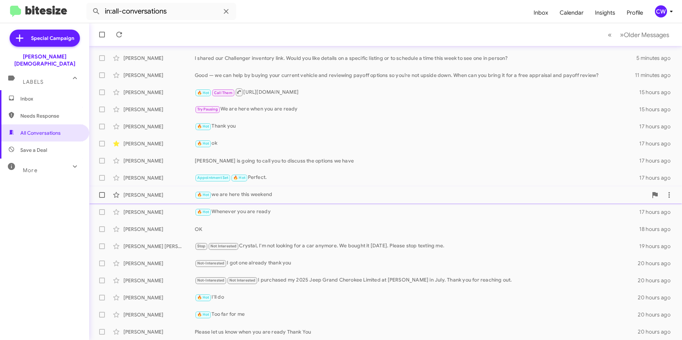
scroll to position [40, 0]
click at [30, 95] on span "Inbox" at bounding box center [50, 98] width 61 height 7
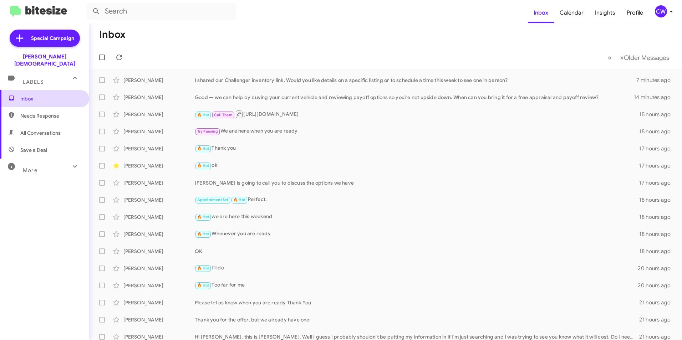
click at [23, 95] on span "Inbox" at bounding box center [50, 98] width 61 height 7
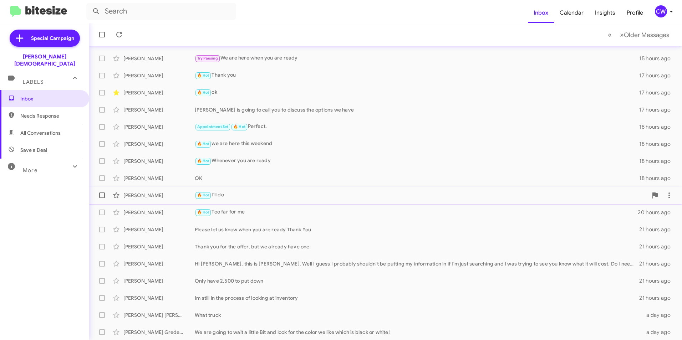
scroll to position [74, 0]
click at [28, 95] on span "Inbox" at bounding box center [50, 98] width 61 height 7
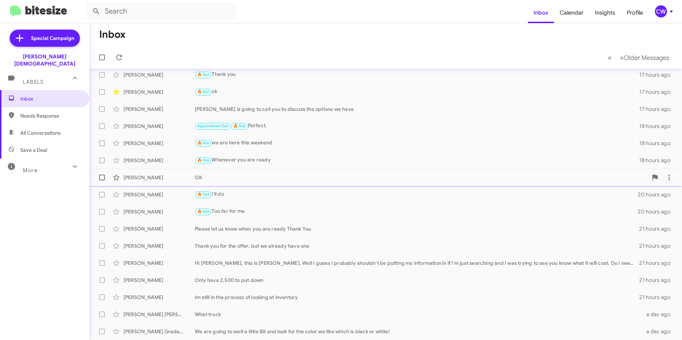
scroll to position [0, 0]
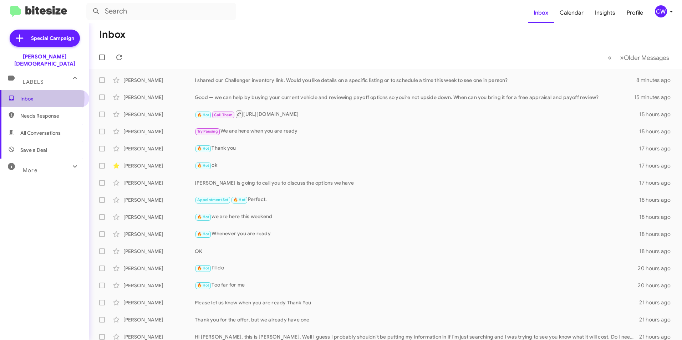
click at [25, 95] on span "Inbox" at bounding box center [50, 98] width 61 height 7
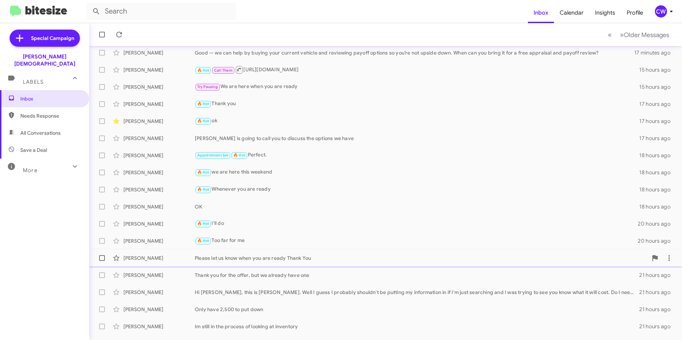
scroll to position [74, 0]
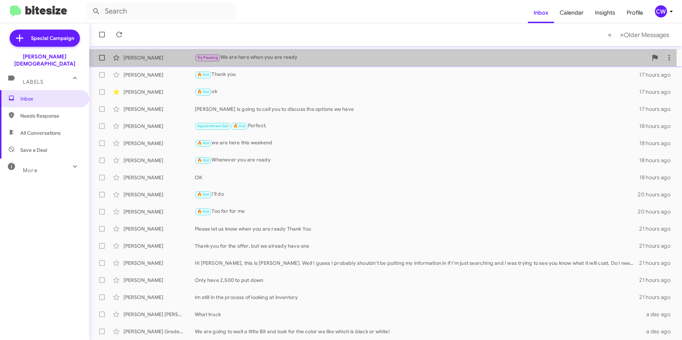
click at [258, 60] on div "Try Pausing We are here when you are ready" at bounding box center [421, 57] width 453 height 8
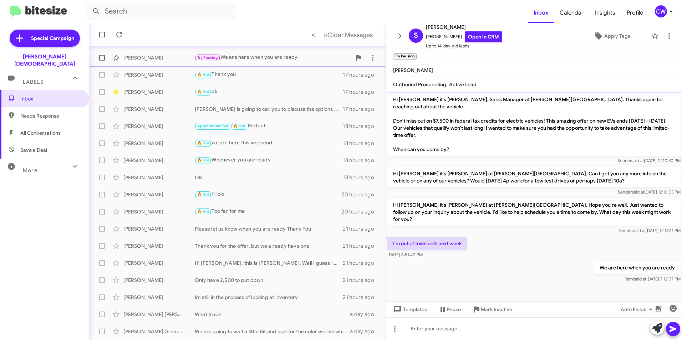
click at [210, 55] on span "Try Pausing" at bounding box center [207, 57] width 21 height 5
click at [212, 59] on span "Try Pausing" at bounding box center [207, 57] width 21 height 5
click at [668, 36] on icon at bounding box center [668, 36] width 1 height 6
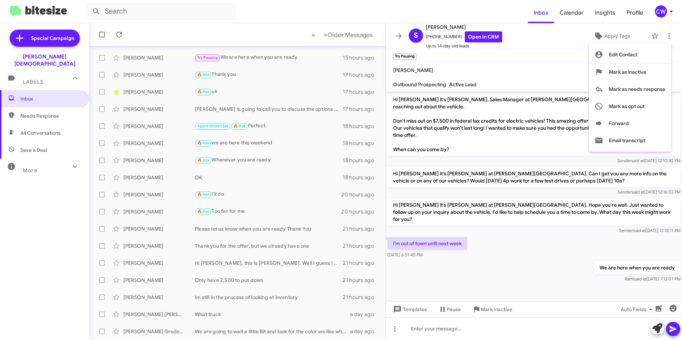
click at [551, 250] on div at bounding box center [341, 170] width 682 height 340
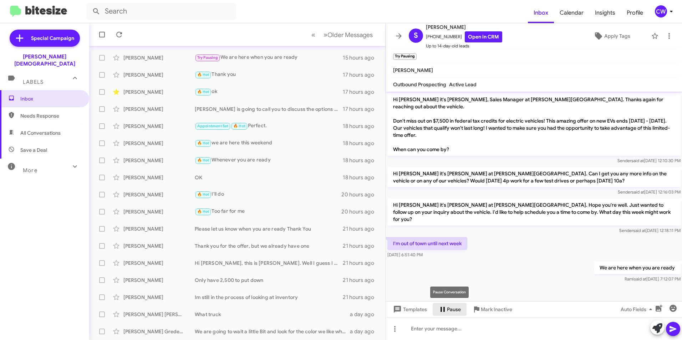
click at [456, 308] on span "Pause" at bounding box center [454, 309] width 14 height 13
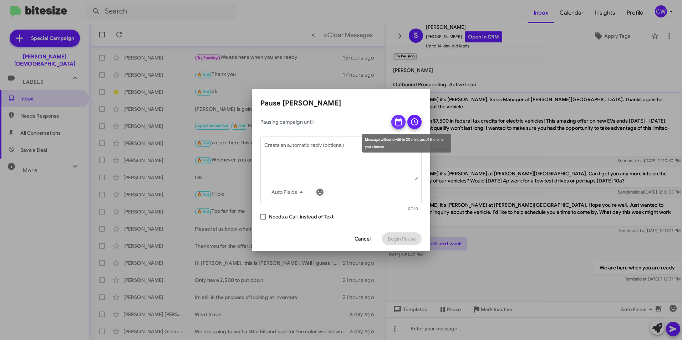
click at [401, 123] on icon at bounding box center [398, 121] width 6 height 7
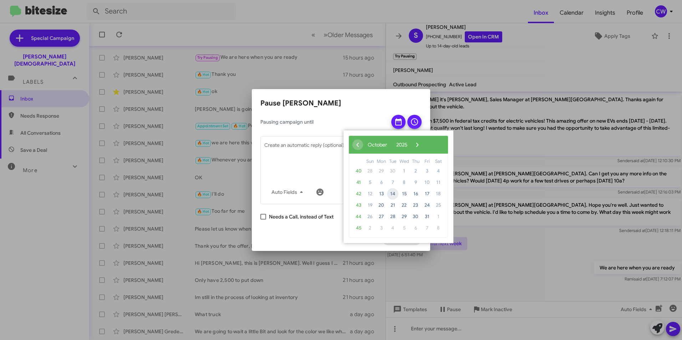
click at [393, 194] on span "14" at bounding box center [392, 193] width 11 height 11
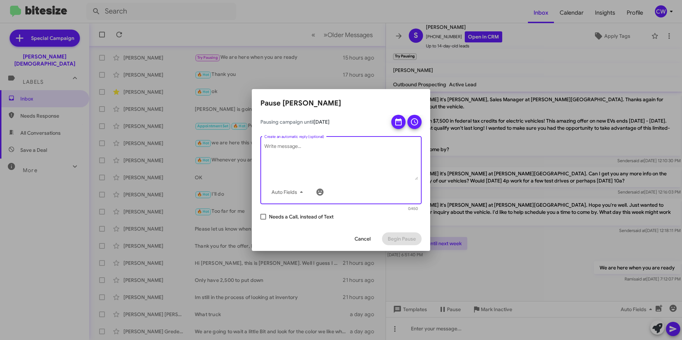
click at [303, 149] on textarea "Create an automatic reply (optional)" at bounding box center [341, 161] width 154 height 37
click at [309, 147] on textarea "Hello [PERSON_NAME]," at bounding box center [341, 161] width 154 height 37
type textarea "Hello [PERSON_NAME],"
click at [361, 241] on span "Cancel" at bounding box center [362, 239] width 16 height 13
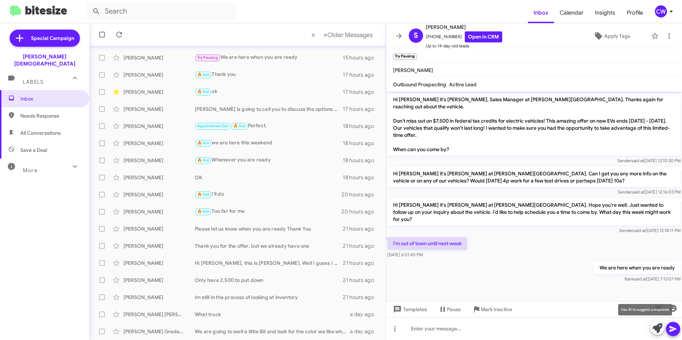
click at [659, 327] on icon at bounding box center [657, 328] width 10 height 10
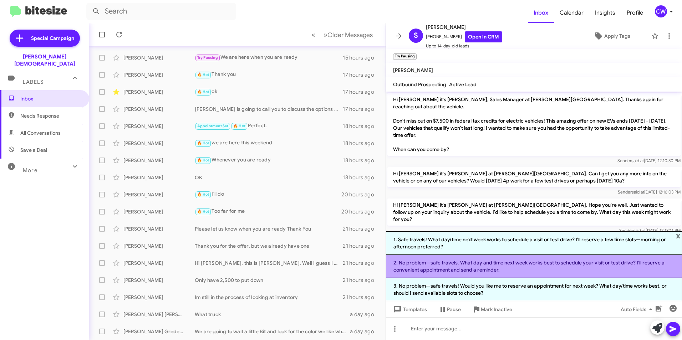
click at [548, 271] on li "2. No problem—safe travels. What day and time next week works best to schedule …" at bounding box center [534, 266] width 296 height 23
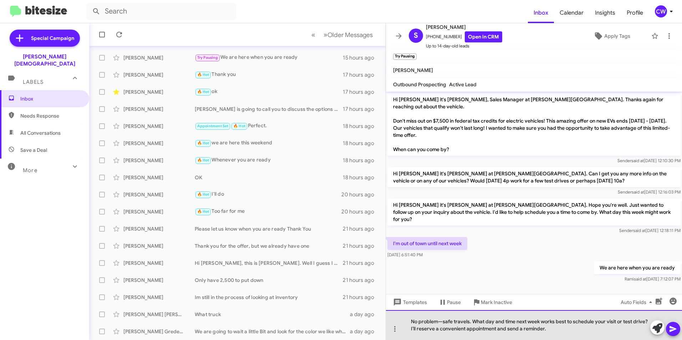
click at [485, 323] on div "No problem—safe travels. What day and time next week works best to schedule you…" at bounding box center [534, 325] width 296 height 30
drag, startPoint x: 556, startPoint y: 331, endPoint x: 409, endPoint y: 318, distance: 147.5
click at [409, 318] on div "No problem—safe travels. day and time next week works best to schedule your vis…" at bounding box center [534, 325] width 296 height 30
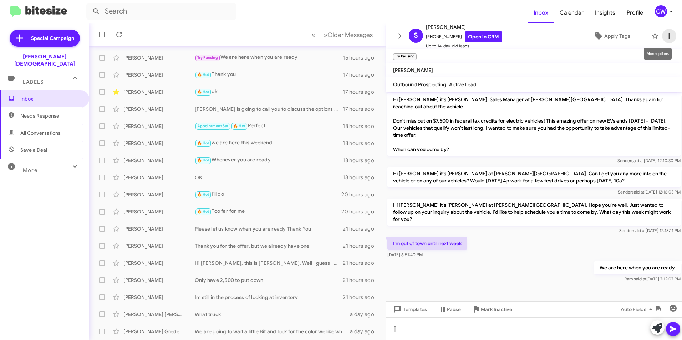
click at [665, 33] on icon at bounding box center [669, 36] width 9 height 9
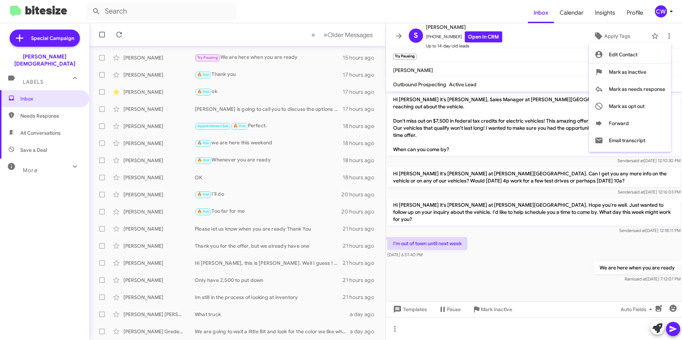
click at [558, 329] on div at bounding box center [341, 170] width 682 height 340
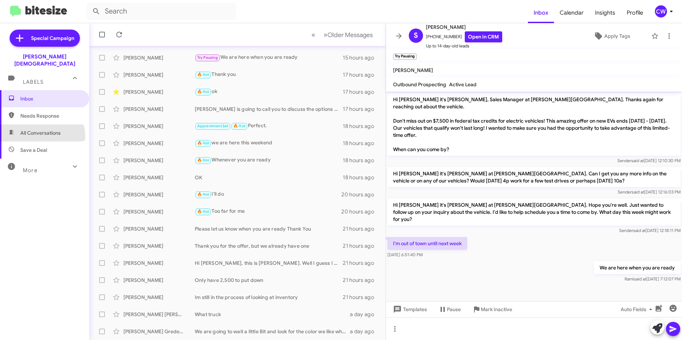
click at [39, 129] on span "All Conversations" at bounding box center [44, 132] width 89 height 17
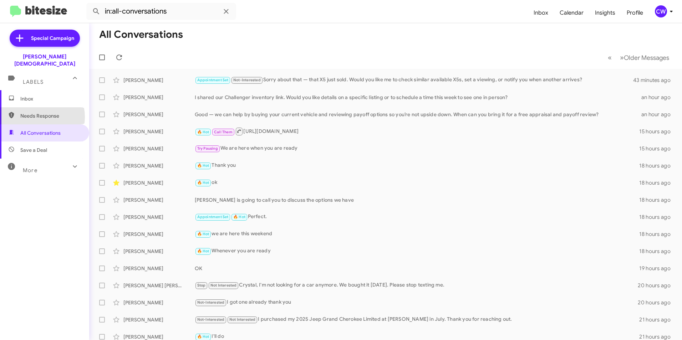
click at [37, 112] on span "Needs Response" at bounding box center [50, 115] width 61 height 7
type input "in:needs-response"
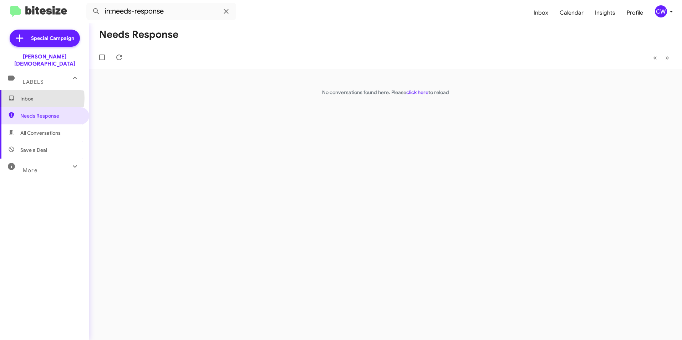
click at [26, 95] on span "Inbox" at bounding box center [50, 98] width 61 height 7
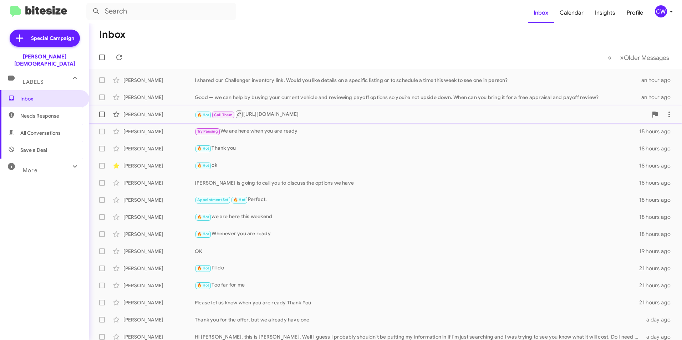
click at [323, 113] on div "🔥 Hot Call Them [URL][DOMAIN_NAME]" at bounding box center [421, 114] width 453 height 9
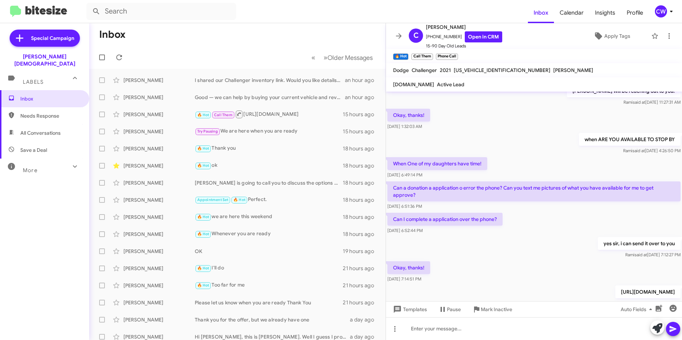
scroll to position [307, 0]
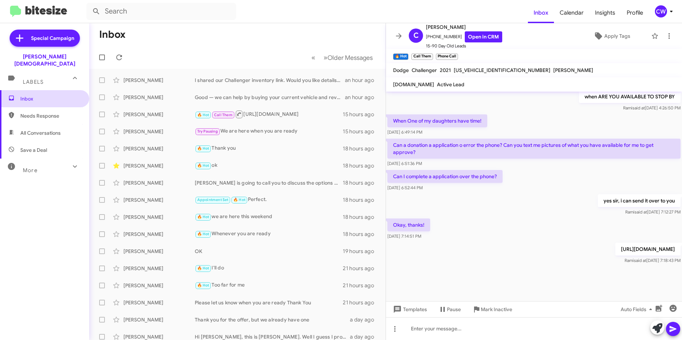
click at [31, 94] on span "Inbox" at bounding box center [44, 98] width 89 height 17
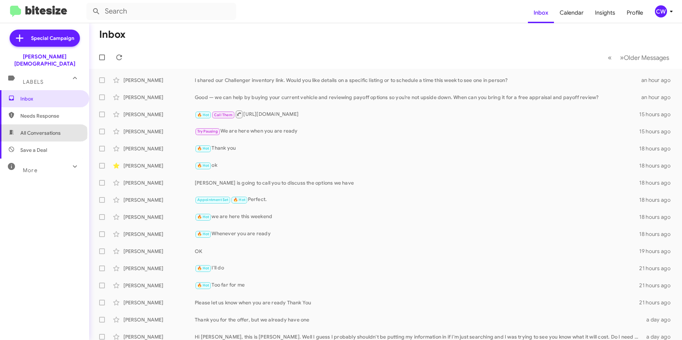
click at [43, 129] on span "All Conversations" at bounding box center [40, 132] width 40 height 7
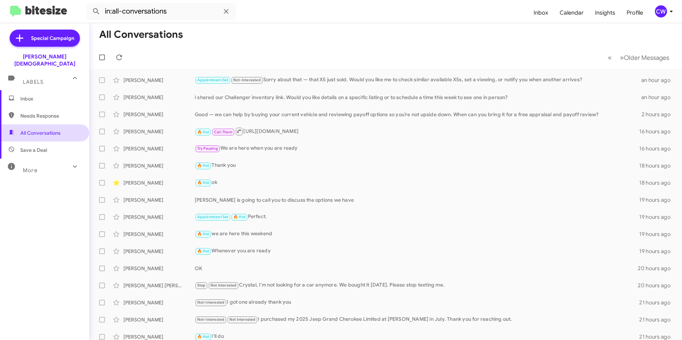
click at [42, 129] on span "All Conversations" at bounding box center [40, 132] width 40 height 7
click at [45, 112] on span "Needs Response" at bounding box center [50, 115] width 61 height 7
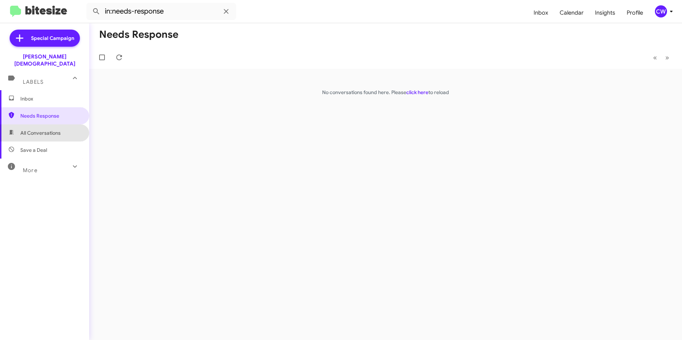
click at [46, 129] on span "All Conversations" at bounding box center [40, 132] width 40 height 7
type input "in:all-conversations"
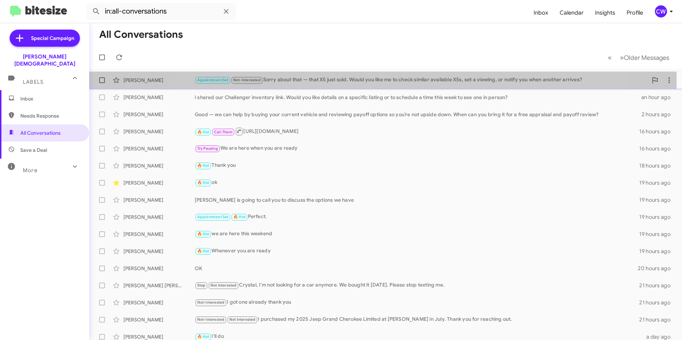
click at [380, 80] on div "Appointment Set Not-Interested Sorry about that — that X5 just sold. Would you …" at bounding box center [421, 80] width 453 height 8
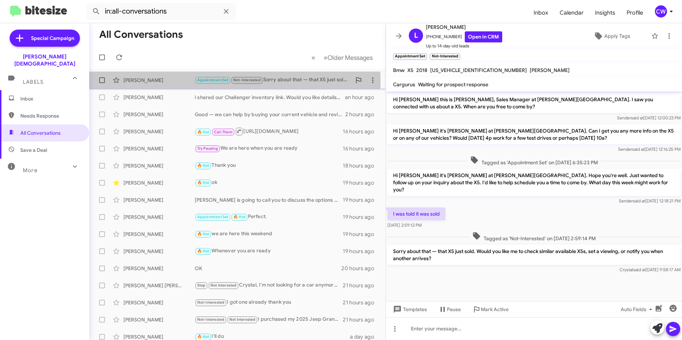
click at [149, 82] on div "[PERSON_NAME]" at bounding box center [158, 80] width 71 height 7
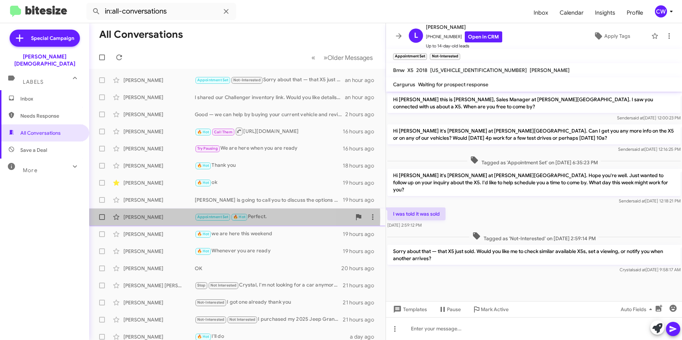
click at [132, 218] on div "[PERSON_NAME]" at bounding box center [158, 217] width 71 height 7
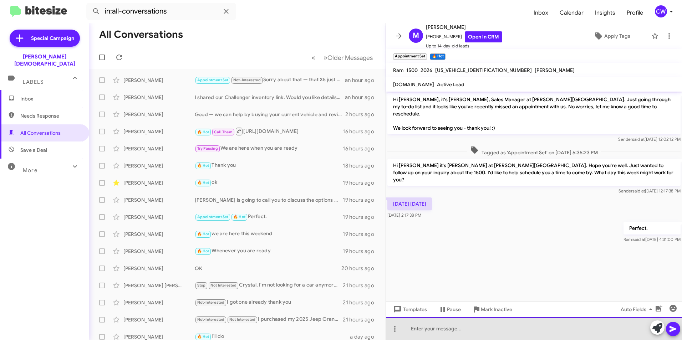
click at [505, 334] on div at bounding box center [534, 328] width 296 height 23
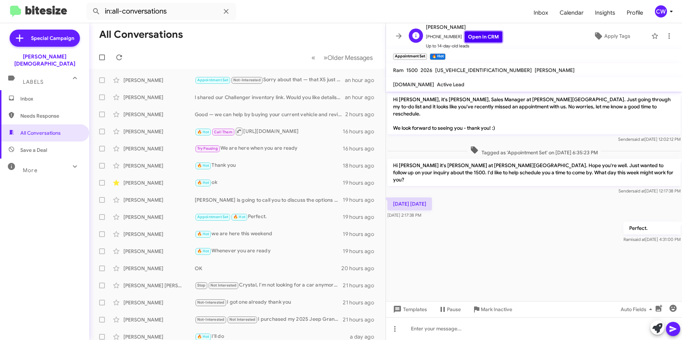
click at [488, 40] on link "Open in CRM" at bounding box center [483, 36] width 37 height 11
click at [39, 129] on span "All Conversations" at bounding box center [40, 132] width 40 height 7
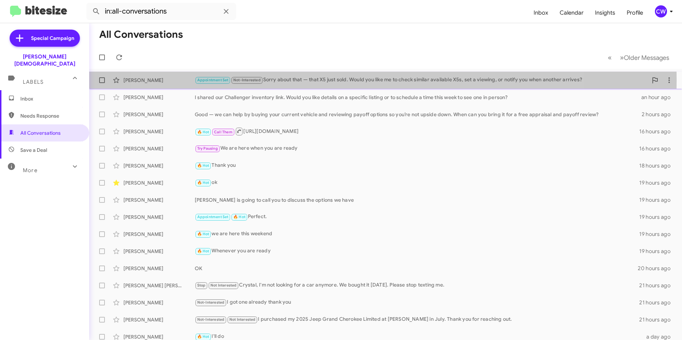
click at [358, 80] on div "Appointment Set Not-Interested Sorry about that — that X5 just sold. Would you …" at bounding box center [421, 80] width 453 height 8
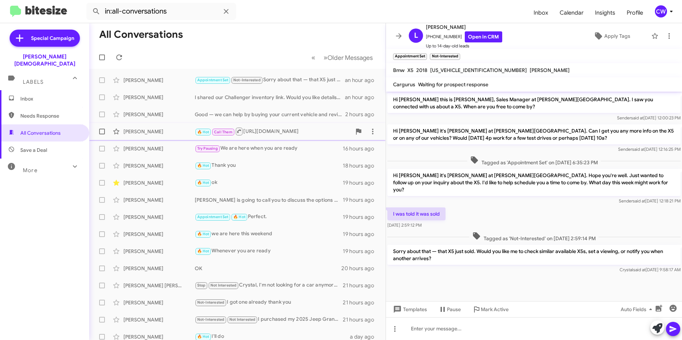
click at [302, 131] on div "🔥 Hot Call Them [URL][DOMAIN_NAME]" at bounding box center [273, 131] width 157 height 9
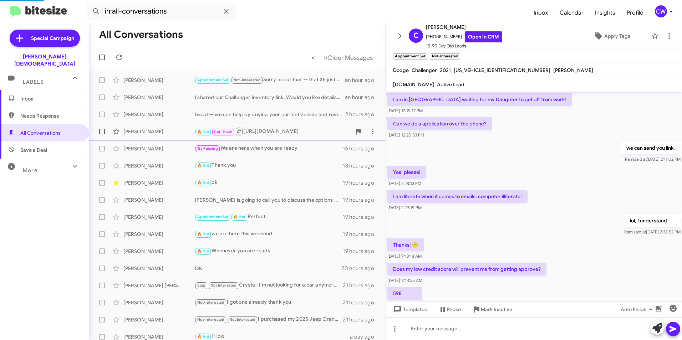
scroll to position [307, 0]
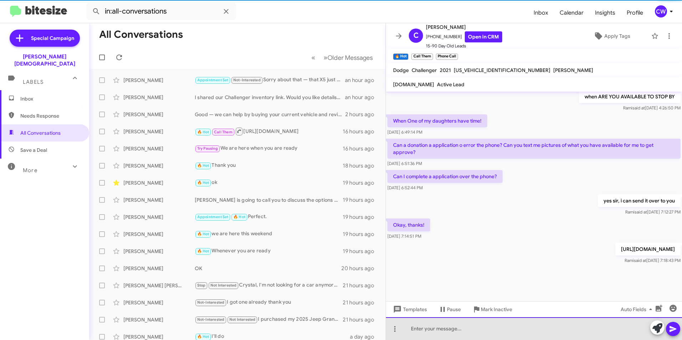
click at [501, 332] on div at bounding box center [534, 328] width 296 height 23
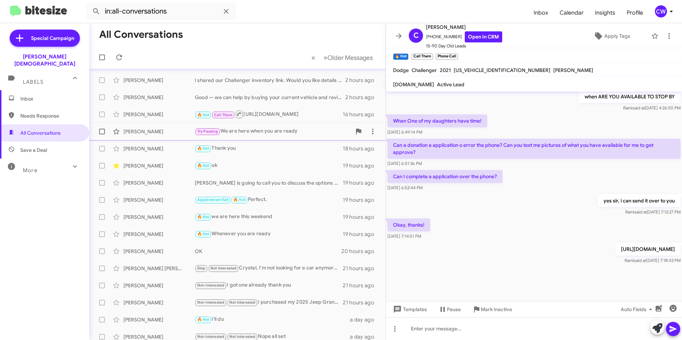
scroll to position [0, 0]
